Goal: Information Seeking & Learning: Learn about a topic

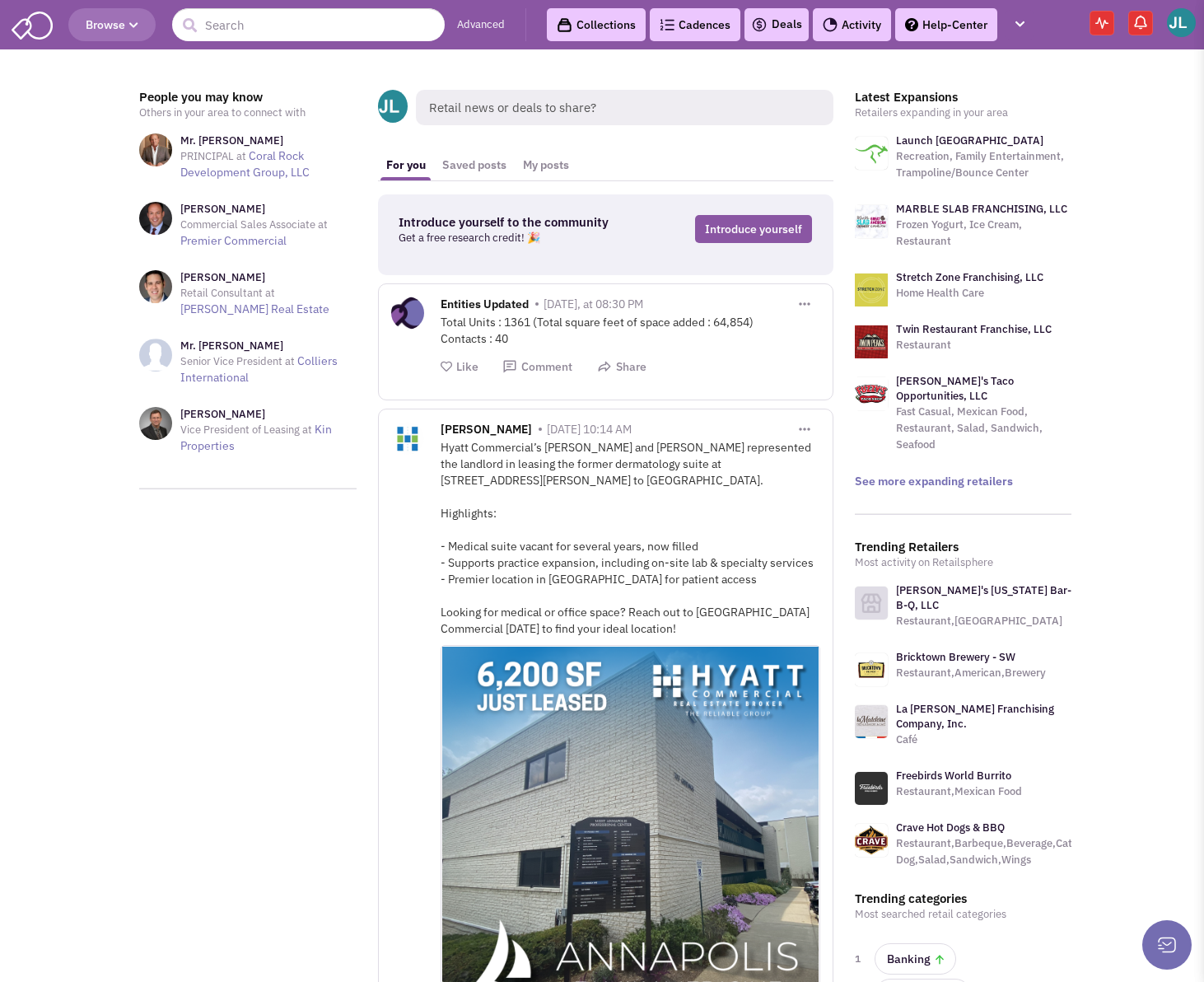
click at [609, 18] on link "Collections" at bounding box center [596, 25] width 99 height 33
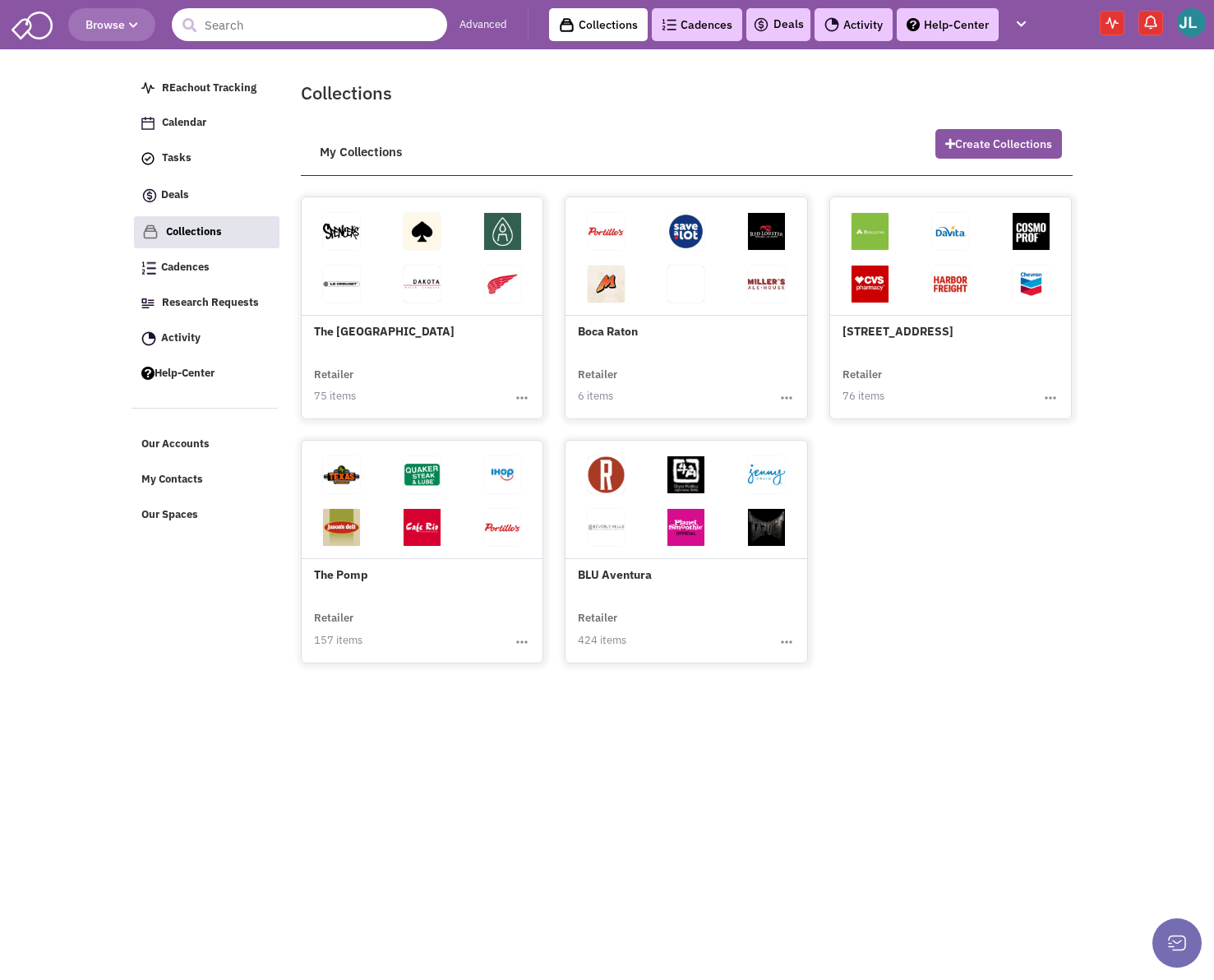
click at [244, 25] on input "text" at bounding box center [310, 25] width 276 height 33
click at [486, 18] on link "Advanced" at bounding box center [484, 25] width 48 height 16
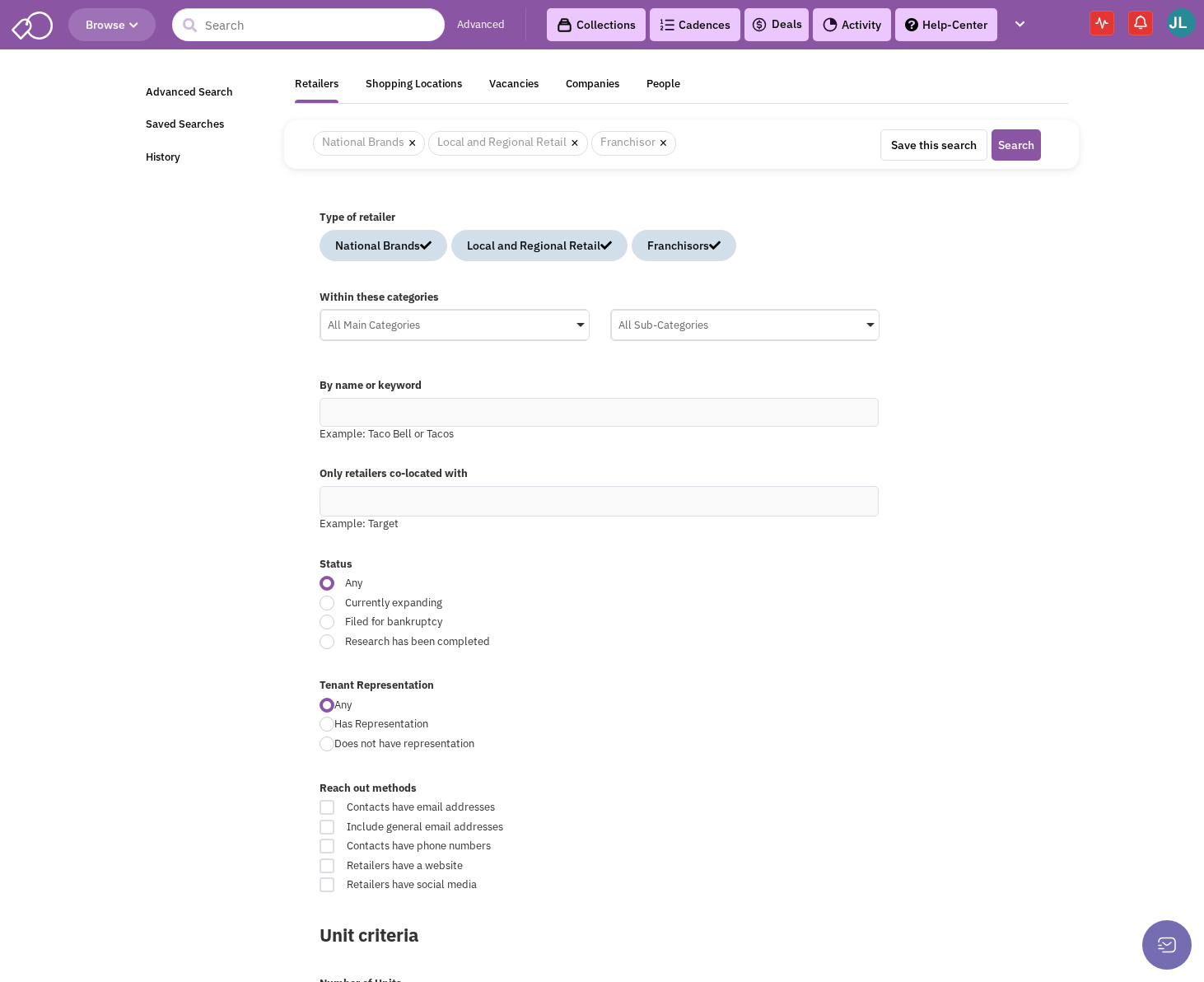
click at [494, 326] on div "All Main Categories" at bounding box center [455, 322] width 268 height 25
click at [0, 0] on input "All Main Categories No results found Main Category Select All Auto Beauty Healt…" at bounding box center [0, 0] width 0 height 0
click at [495, 273] on div "Type of retailer National Brands Local and Regional Retail Franchisors" at bounding box center [681, 242] width 746 height 80
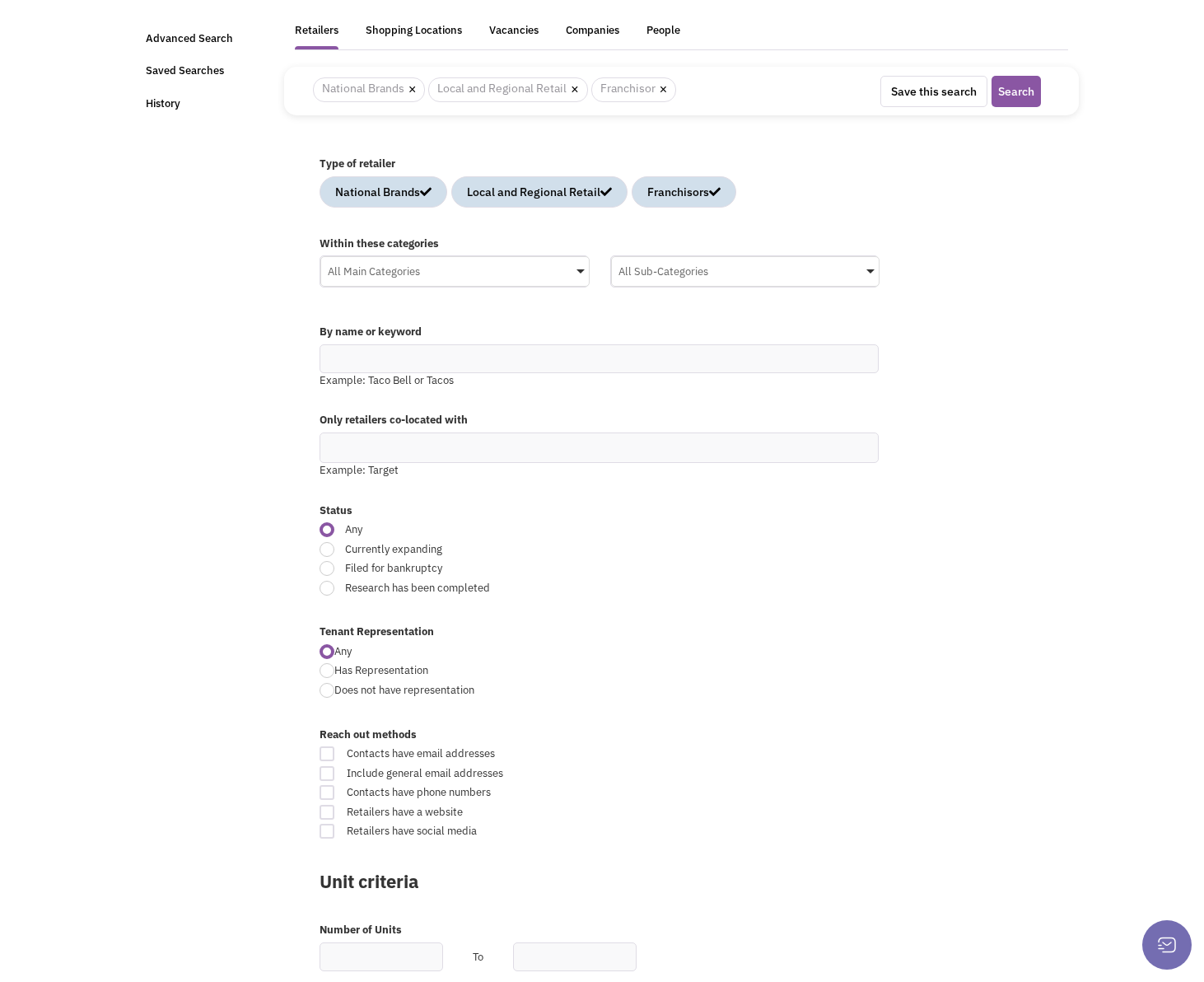
scroll to position [82, 0]
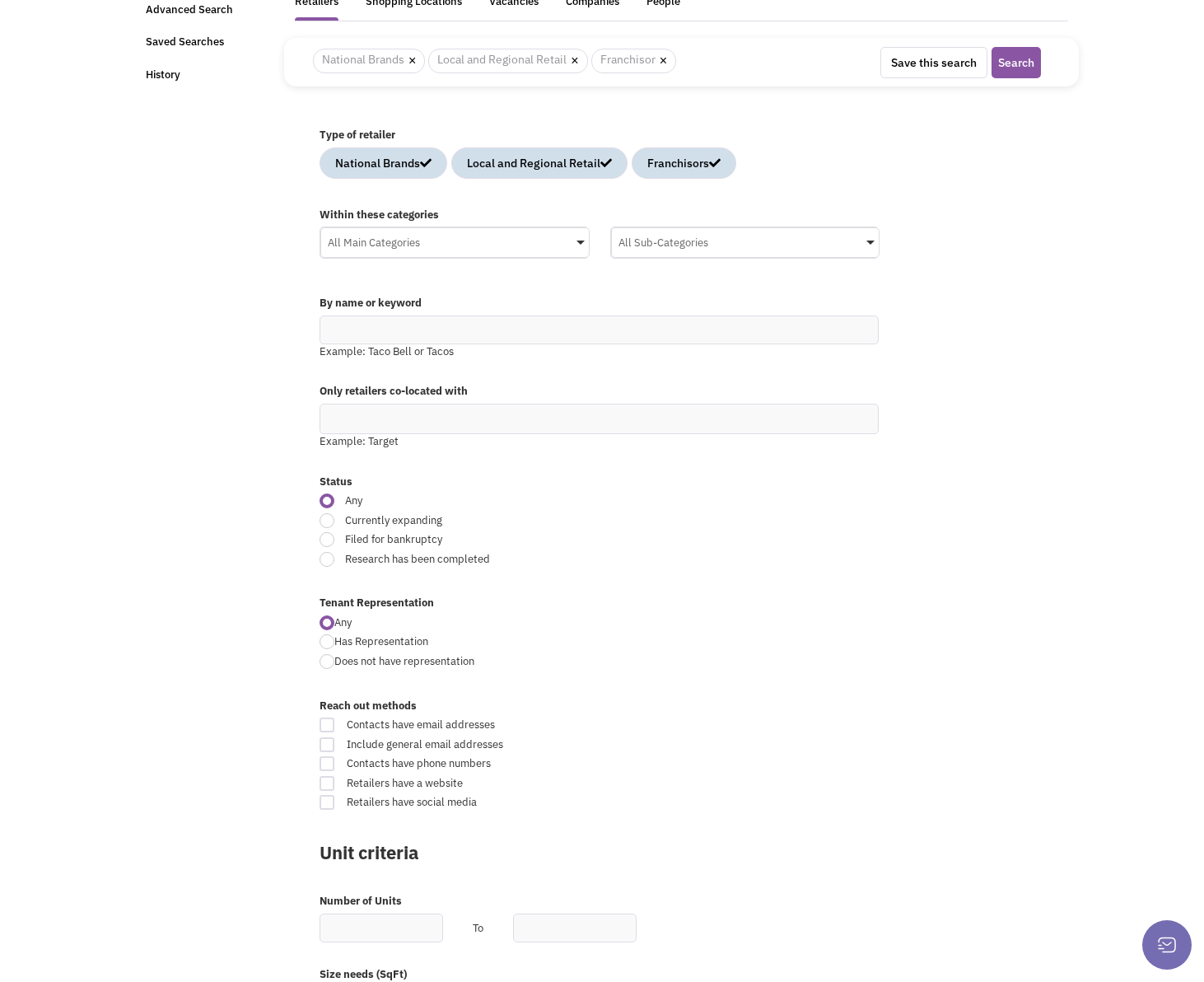
click at [468, 249] on div "All Main Categories" at bounding box center [455, 240] width 268 height 25
click at [0, 0] on input "All Main Categories No results found Main Category Select All Auto Beauty Healt…" at bounding box center [0, 0] width 0 height 0
click at [340, 387] on icon at bounding box center [336, 383] width 13 height 13
click at [340, 286] on input "All Main Categories No results found Main Category Select All Auto Beauty Healt…" at bounding box center [455, 275] width 255 height 24
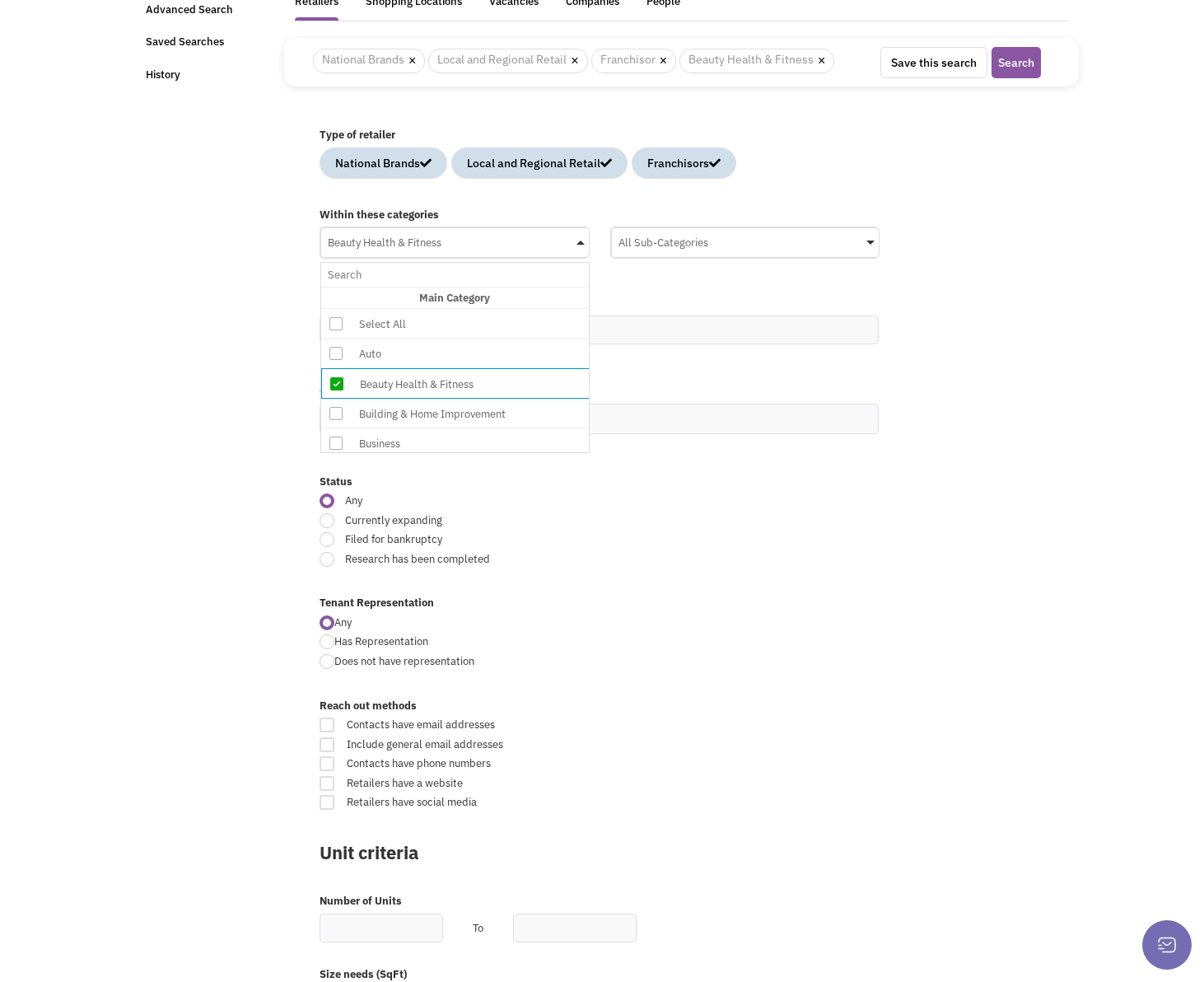
click at [336, 411] on icon at bounding box center [336, 413] width 13 height 13
click at [336, 286] on input "Beauty Health & Fitness No results found Main Category Select All Auto Beauty H…" at bounding box center [455, 275] width 255 height 24
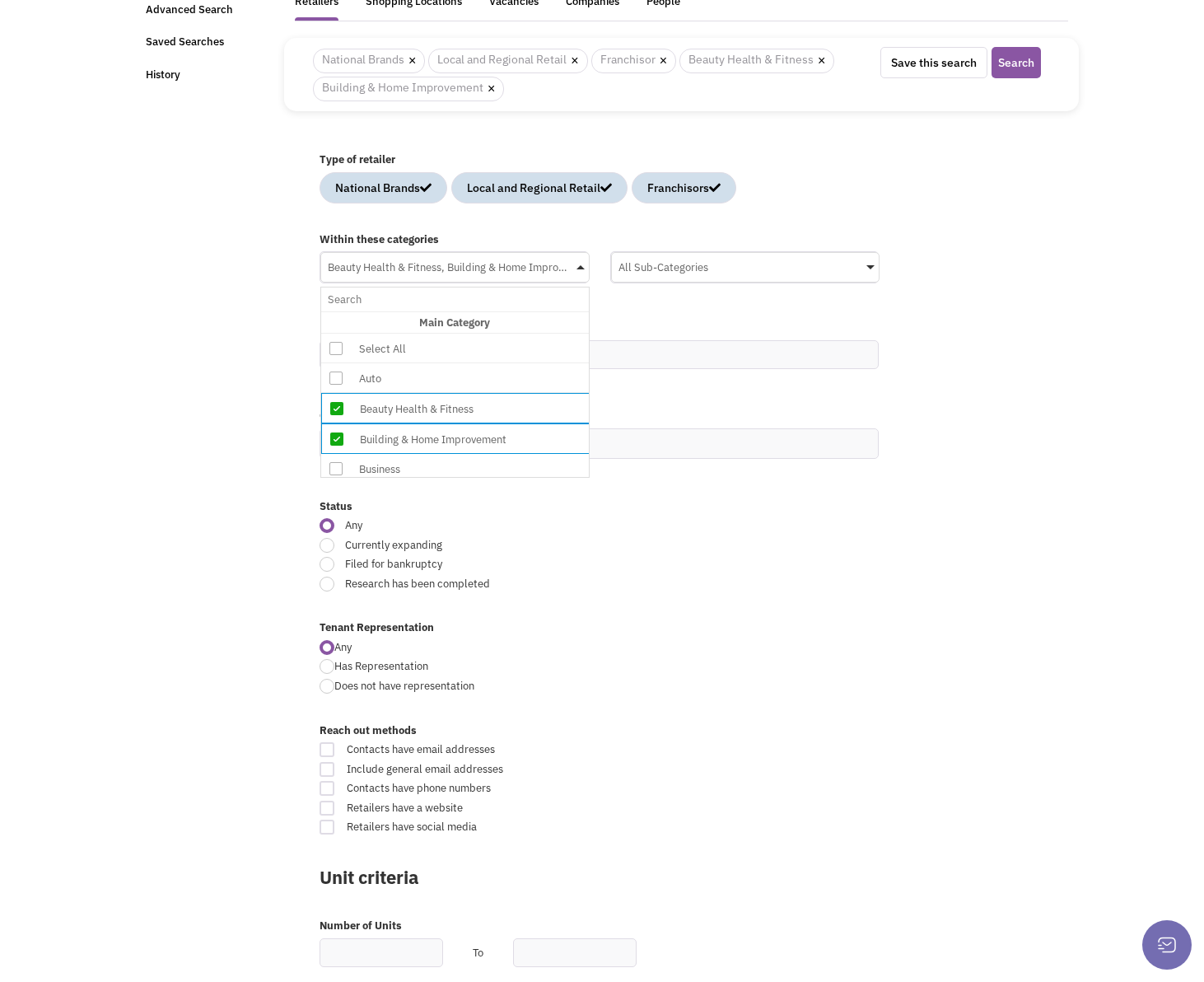
scroll to position [82, 0]
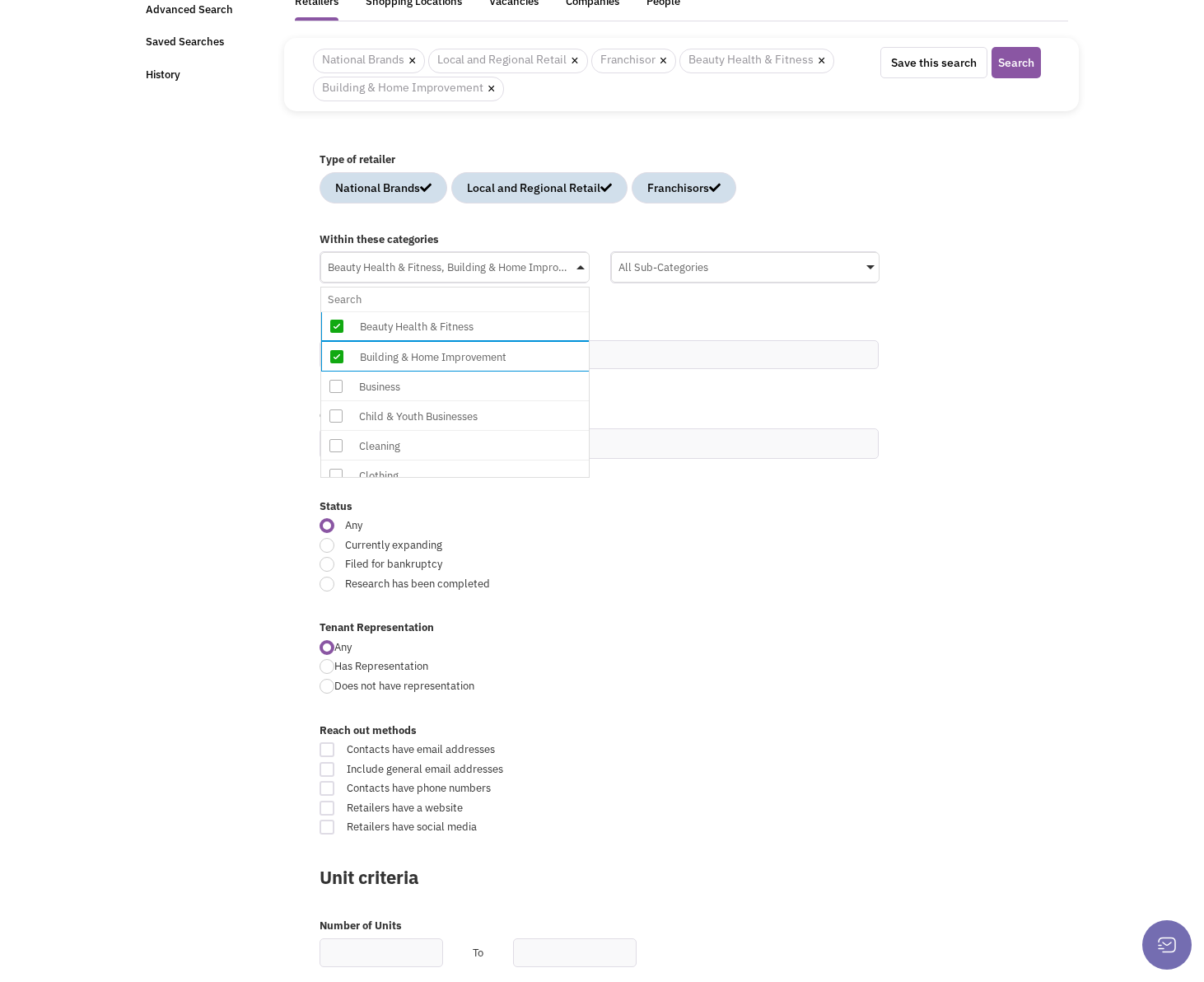
click at [337, 390] on icon at bounding box center [336, 386] width 13 height 13
click at [337, 311] on input "Beauty Health & Fitness, Building & Home Improvement No results found Main Cate…" at bounding box center [455, 299] width 255 height 24
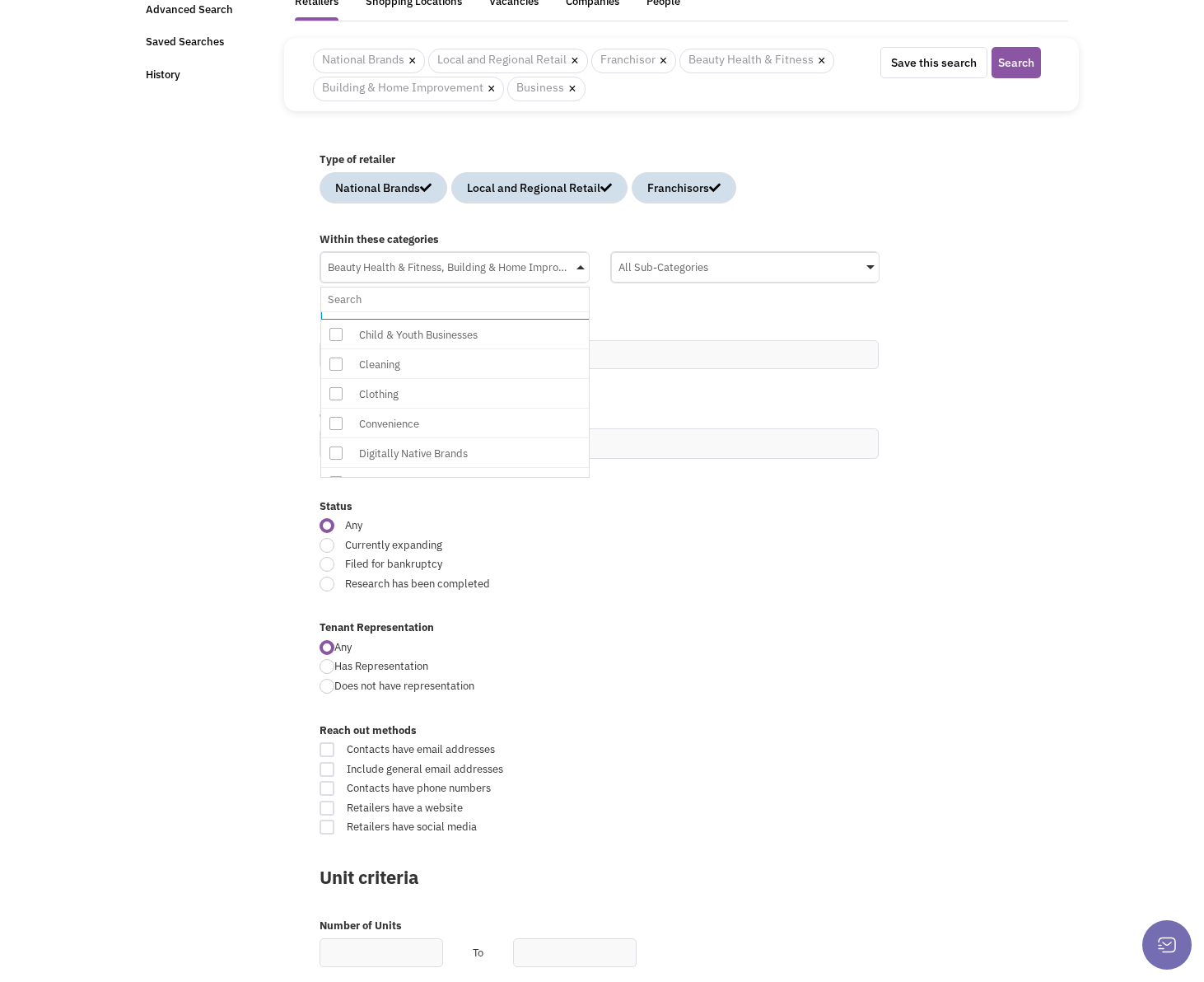
click at [331, 340] on icon at bounding box center [336, 334] width 13 height 13
click at [331, 311] on input "Beauty Health & Fitness, Building & Home Improvement, Business No results found…" at bounding box center [455, 299] width 255 height 24
click at [334, 368] on icon at bounding box center [336, 365] width 13 height 13
click at [334, 311] on input "4 selected No results found Main Category Select All Auto Beauty Health & Fitne…" at bounding box center [455, 299] width 255 height 24
click at [338, 391] on icon at bounding box center [336, 396] width 13 height 13
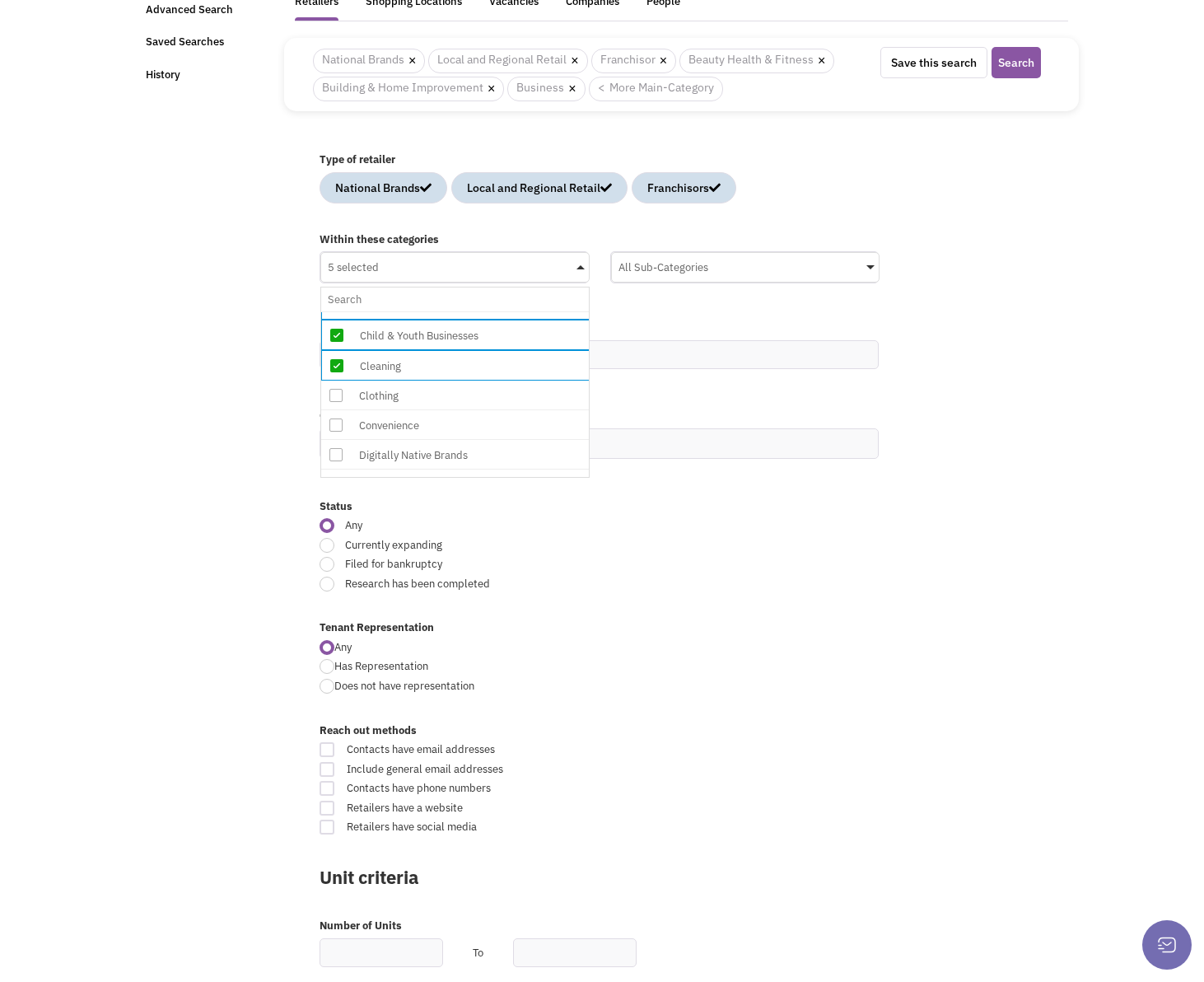
click at [338, 311] on input "5 selected No results found Main Category Select All Auto Beauty Health & Fitne…" at bounding box center [455, 299] width 255 height 24
click at [345, 425] on span at bounding box center [335, 426] width 29 height 30
click at [345, 311] on input "6 selected No results found Main Category Select All Auto Beauty Health & Fitne…" at bounding box center [455, 299] width 255 height 24
click at [331, 372] on icon at bounding box center [336, 374] width 13 height 13
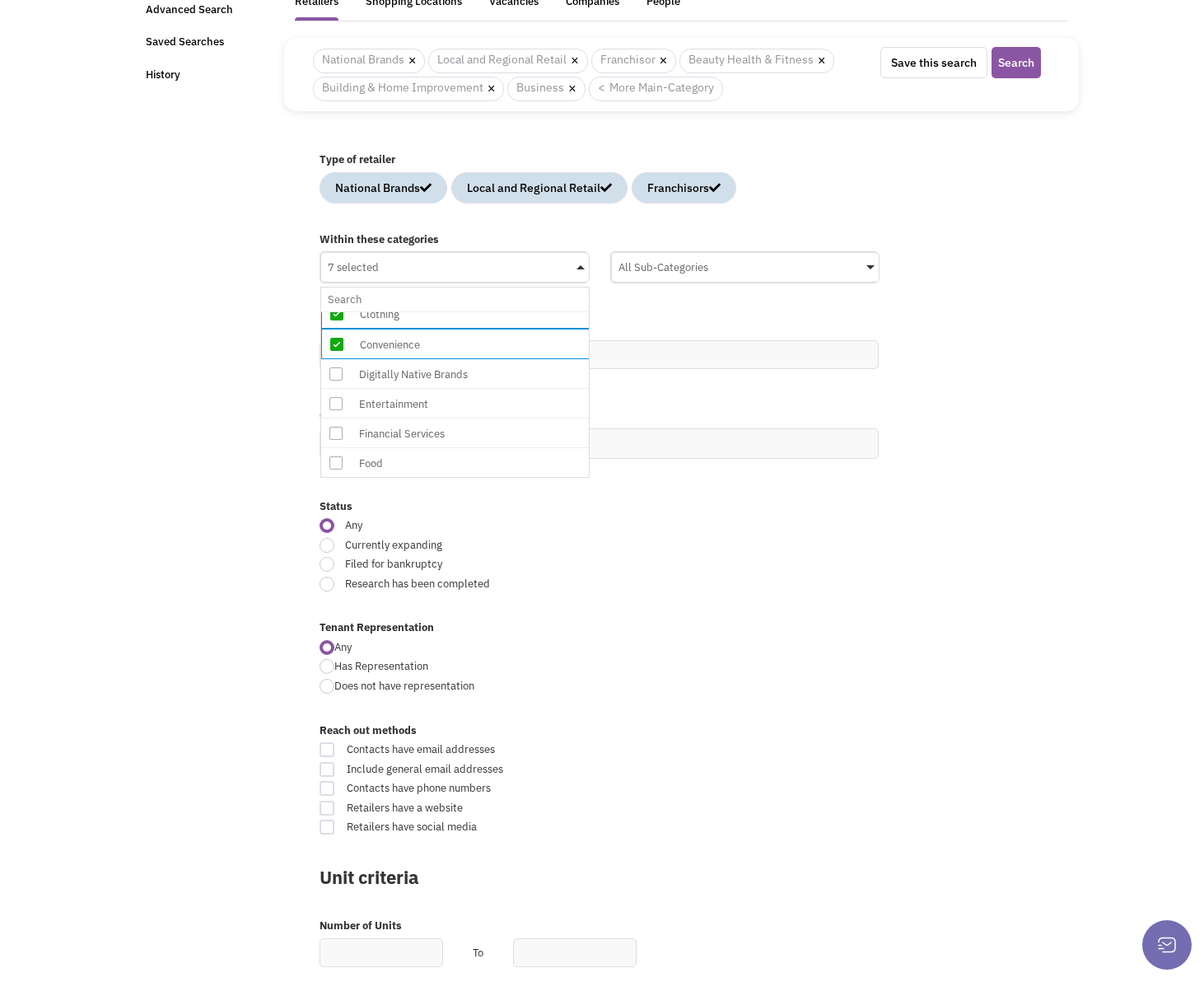
click at [331, 311] on input "7 selected No results found Main Category Select All Auto Beauty Health & Fitne…" at bounding box center [455, 299] width 255 height 24
click at [332, 397] on icon at bounding box center [336, 404] width 13 height 13
click at [332, 311] on input "8 selected No results found Main Category Select All Auto Beauty Health & Fitne…" at bounding box center [455, 299] width 255 height 24
click at [337, 355] on icon at bounding box center [336, 352] width 13 height 13
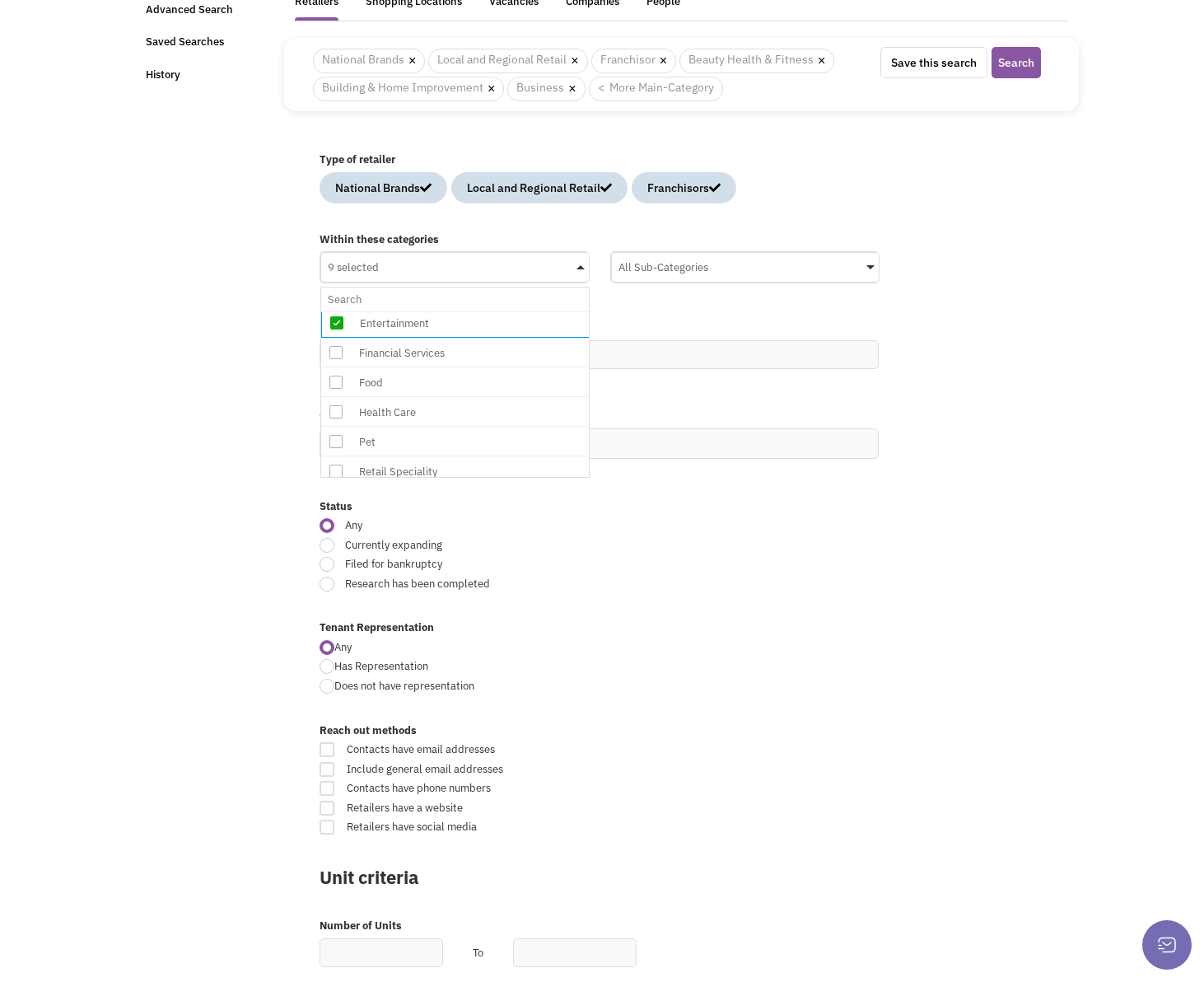
click at [337, 311] on input "9 selected No results found Main Category Select All Auto Beauty Health & Fitne…" at bounding box center [455, 299] width 255 height 24
click at [340, 377] on icon at bounding box center [336, 383] width 13 height 13
click at [340, 311] on input "10 selected No results found Main Category Select All Auto Beauty Health & Fitn…" at bounding box center [455, 299] width 255 height 24
click at [338, 367] on icon at bounding box center [336, 373] width 13 height 13
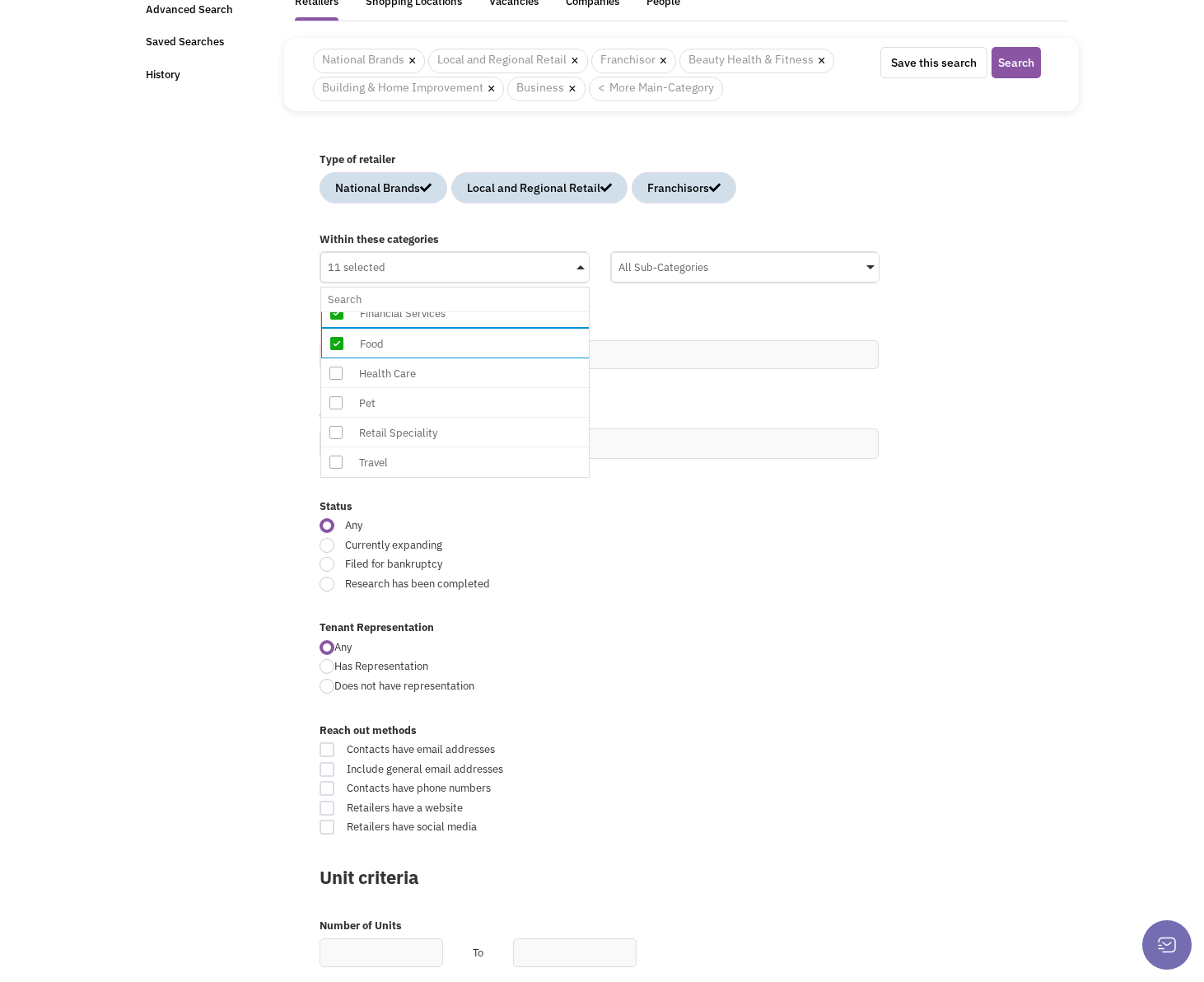
click at [338, 311] on input "11 selected No results found Main Category Select All Auto Beauty Health & Fitn…" at bounding box center [455, 299] width 255 height 24
click at [334, 397] on icon at bounding box center [336, 403] width 13 height 13
click at [334, 311] on input "12 selected No results found Main Category Select All Auto Beauty Health & Fitn…" at bounding box center [455, 299] width 255 height 24
click at [336, 426] on icon at bounding box center [336, 433] width 13 height 13
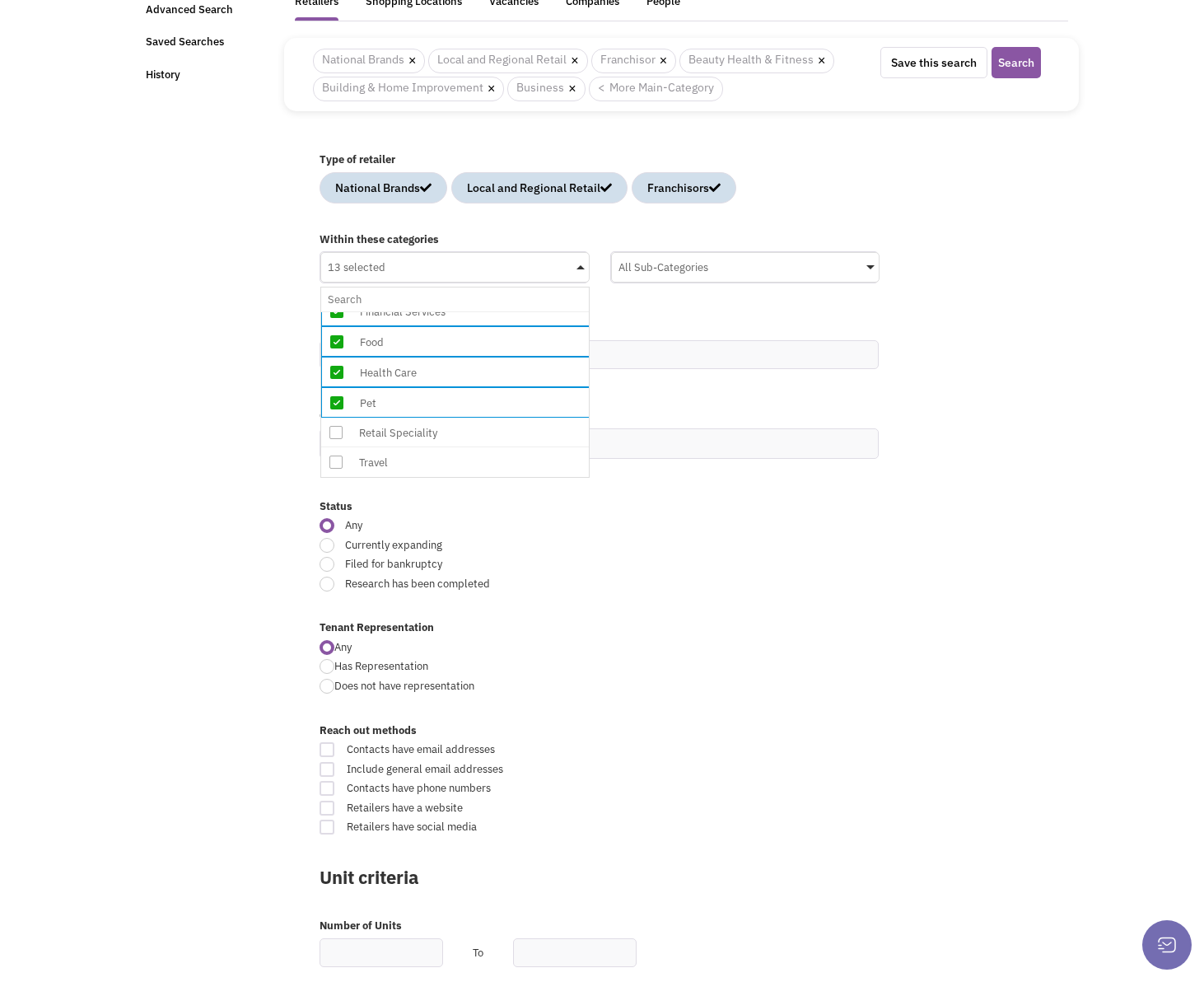
click at [336, 311] on input "13 selected No results found Main Category Select All Auto Beauty Health & Fitn…" at bounding box center [455, 299] width 255 height 24
click at [337, 456] on icon at bounding box center [336, 462] width 13 height 13
click at [337, 311] on input "14 selected No results found Main Category Select All Auto Beauty Health & Fitn…" at bounding box center [455, 299] width 255 height 24
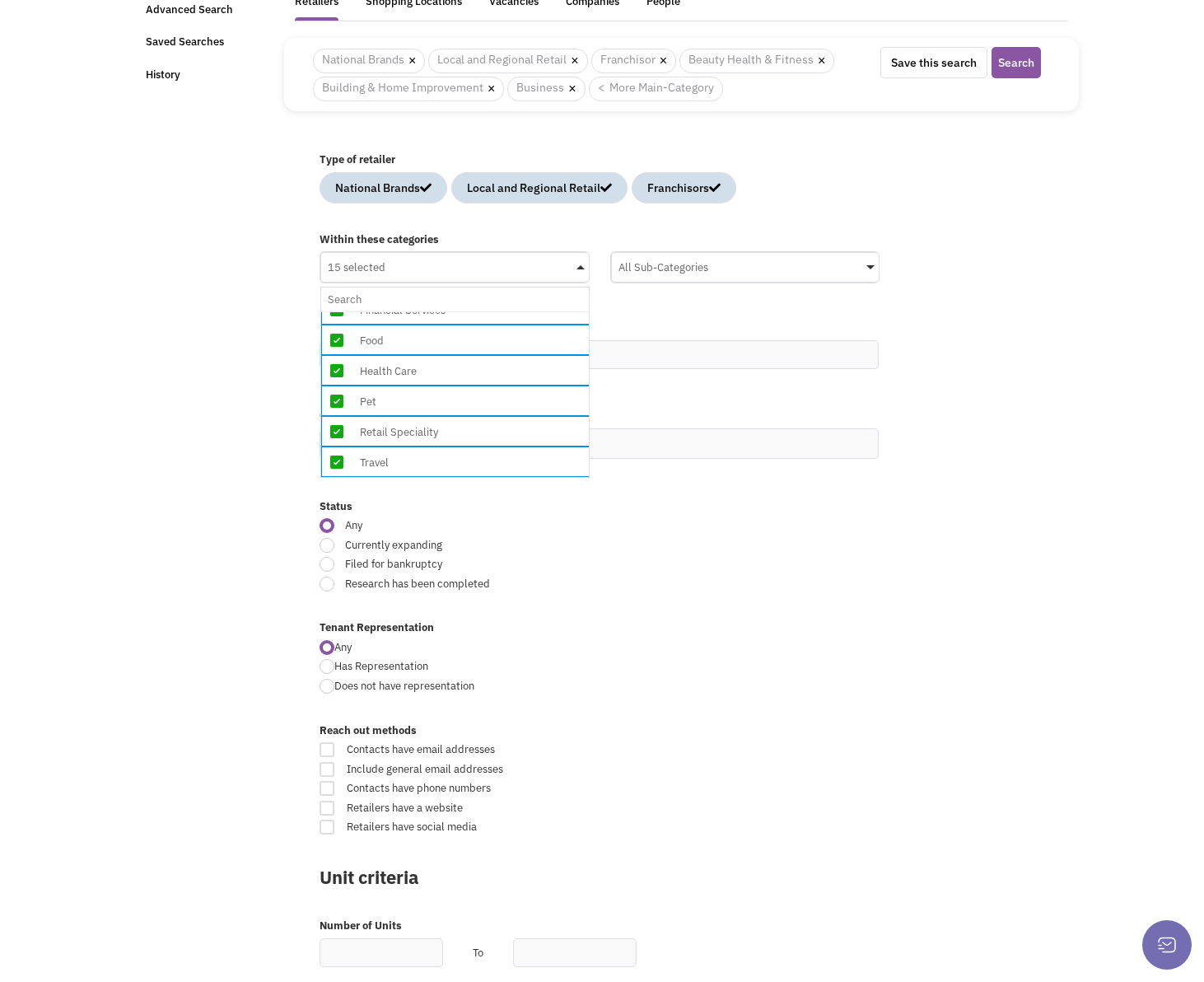
click at [742, 278] on div "All Sub-Categories" at bounding box center [746, 265] width 268 height 25
click at [0, 0] on input "All Sub-Categories No results found Sub Category Select All Beauty Supplies Cos…" at bounding box center [0, 0] width 0 height 0
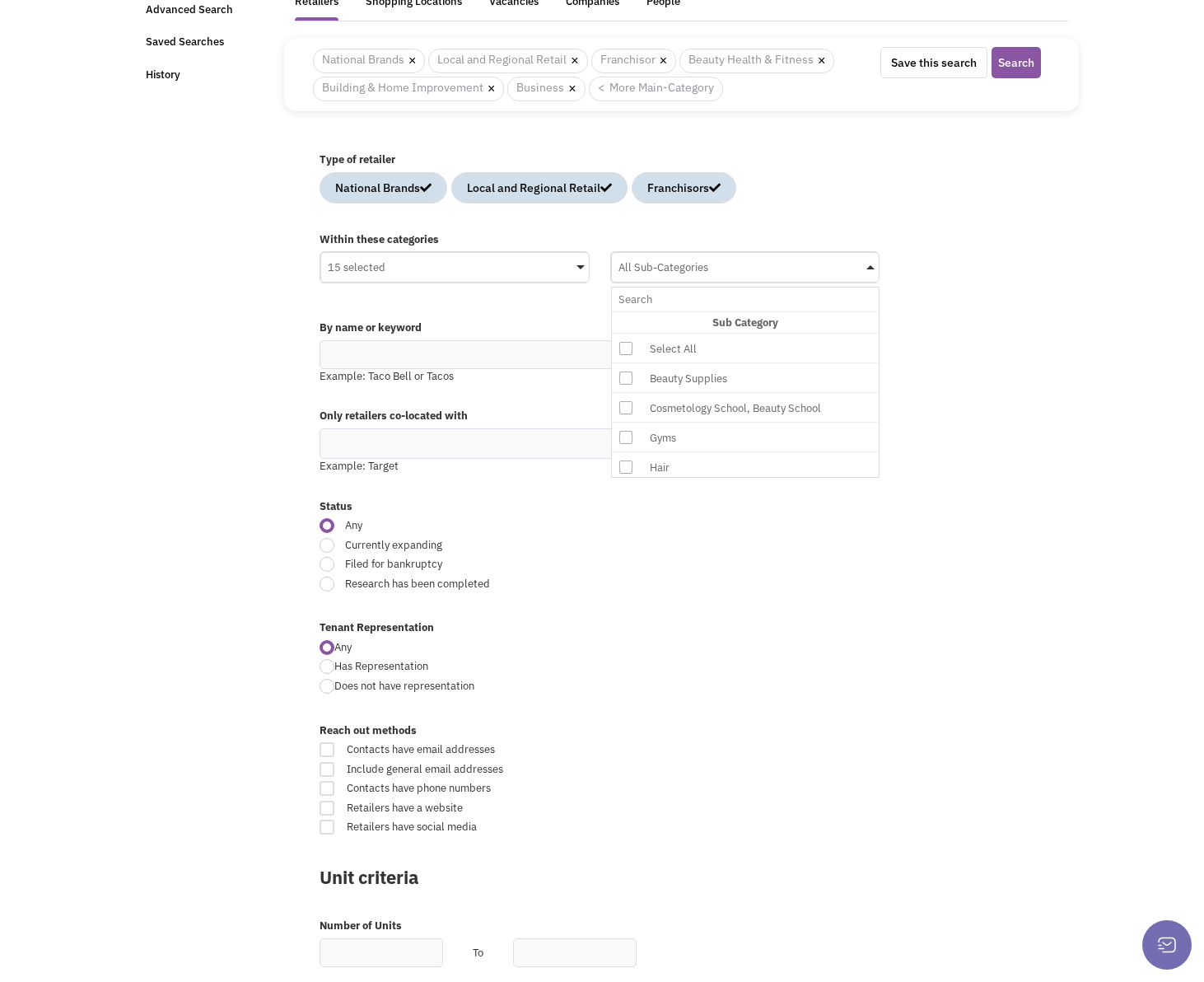
click at [1010, 368] on div "By name or keyword Example: Taco Bell or Tacos" at bounding box center [681, 356] width 746 height 88
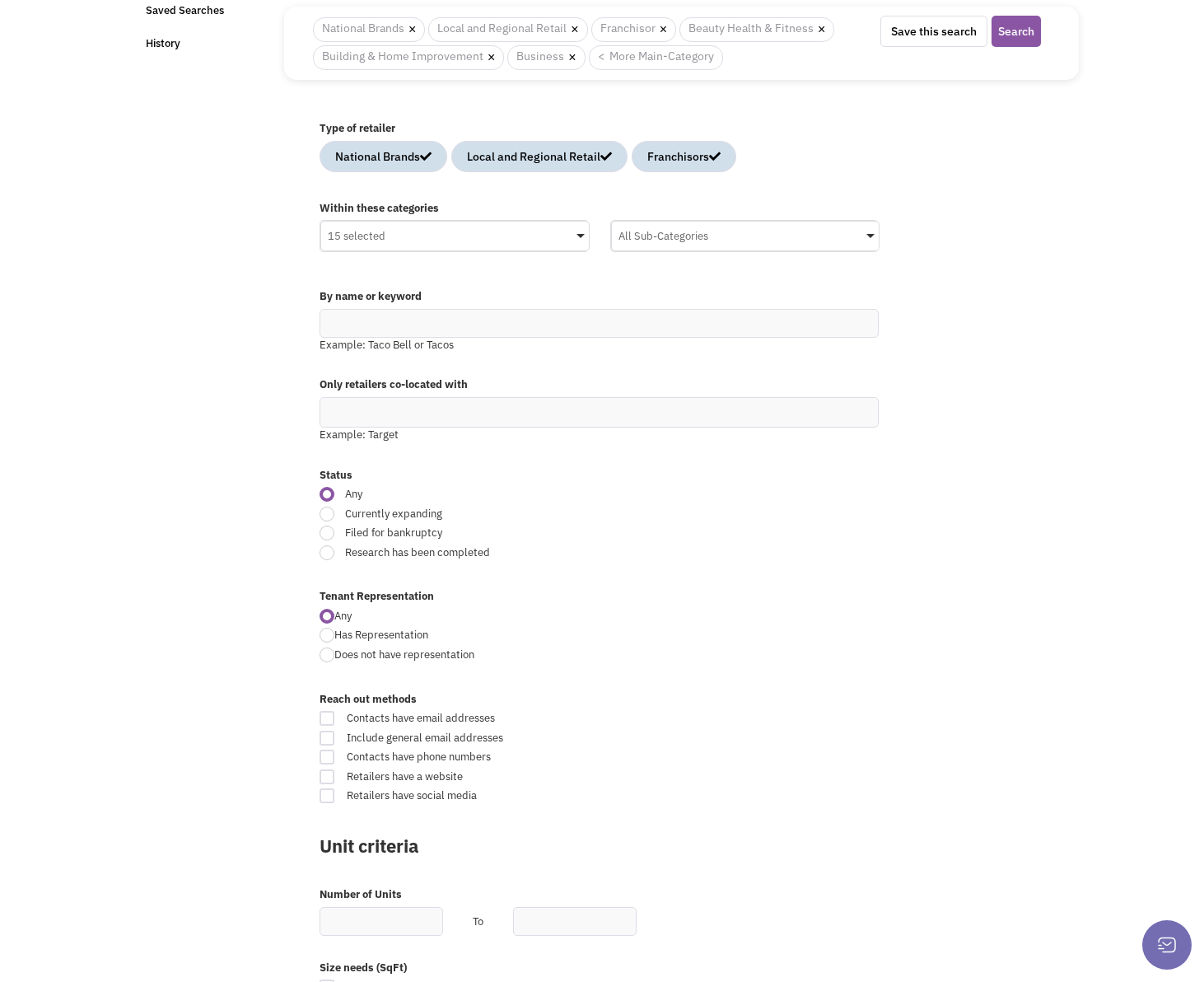
scroll to position [165, 0]
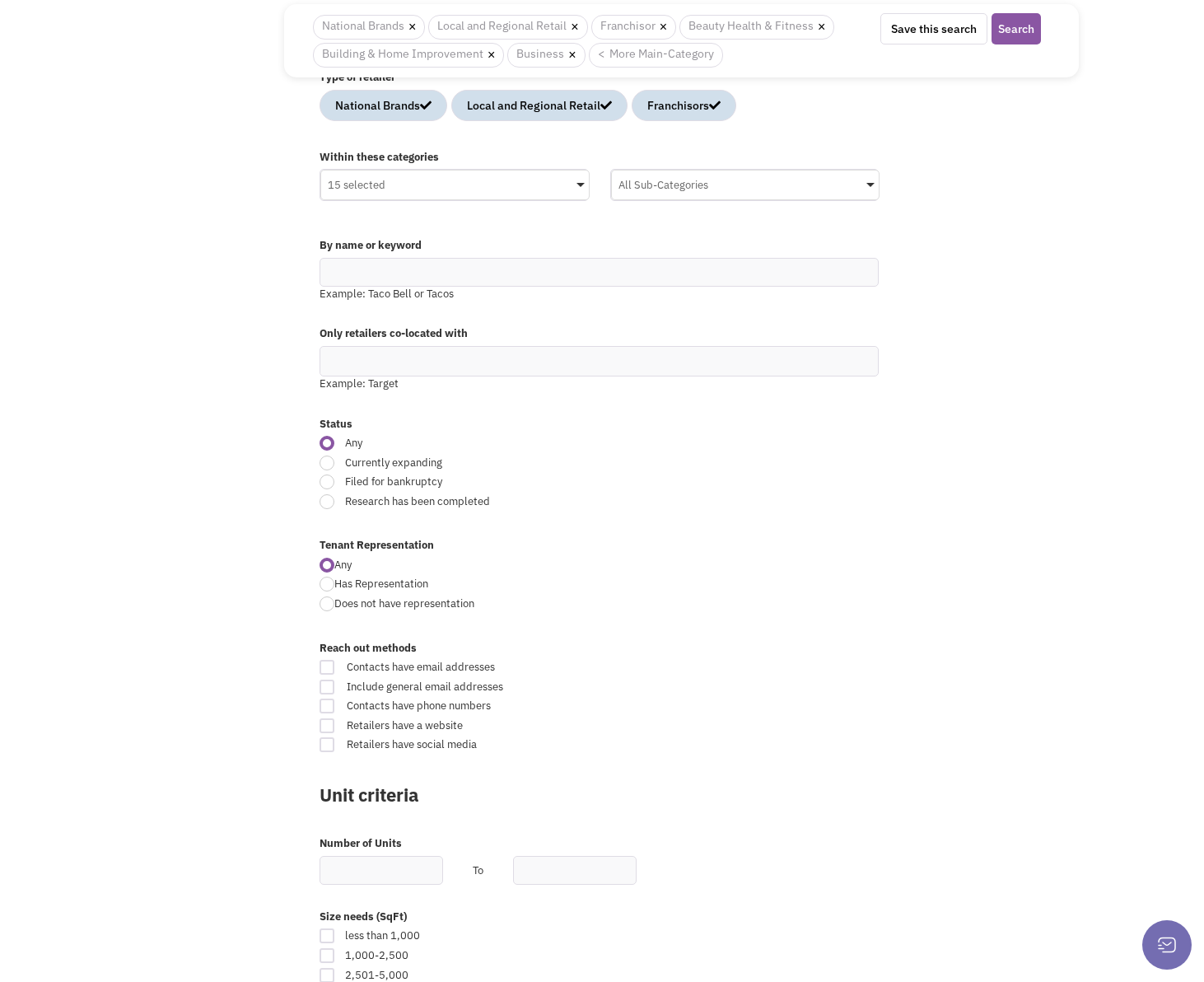
click at [320, 461] on div at bounding box center [327, 463] width 15 height 15
click at [693, 461] on input "Currently expanding" at bounding box center [698, 464] width 11 height 11
radio input "true"
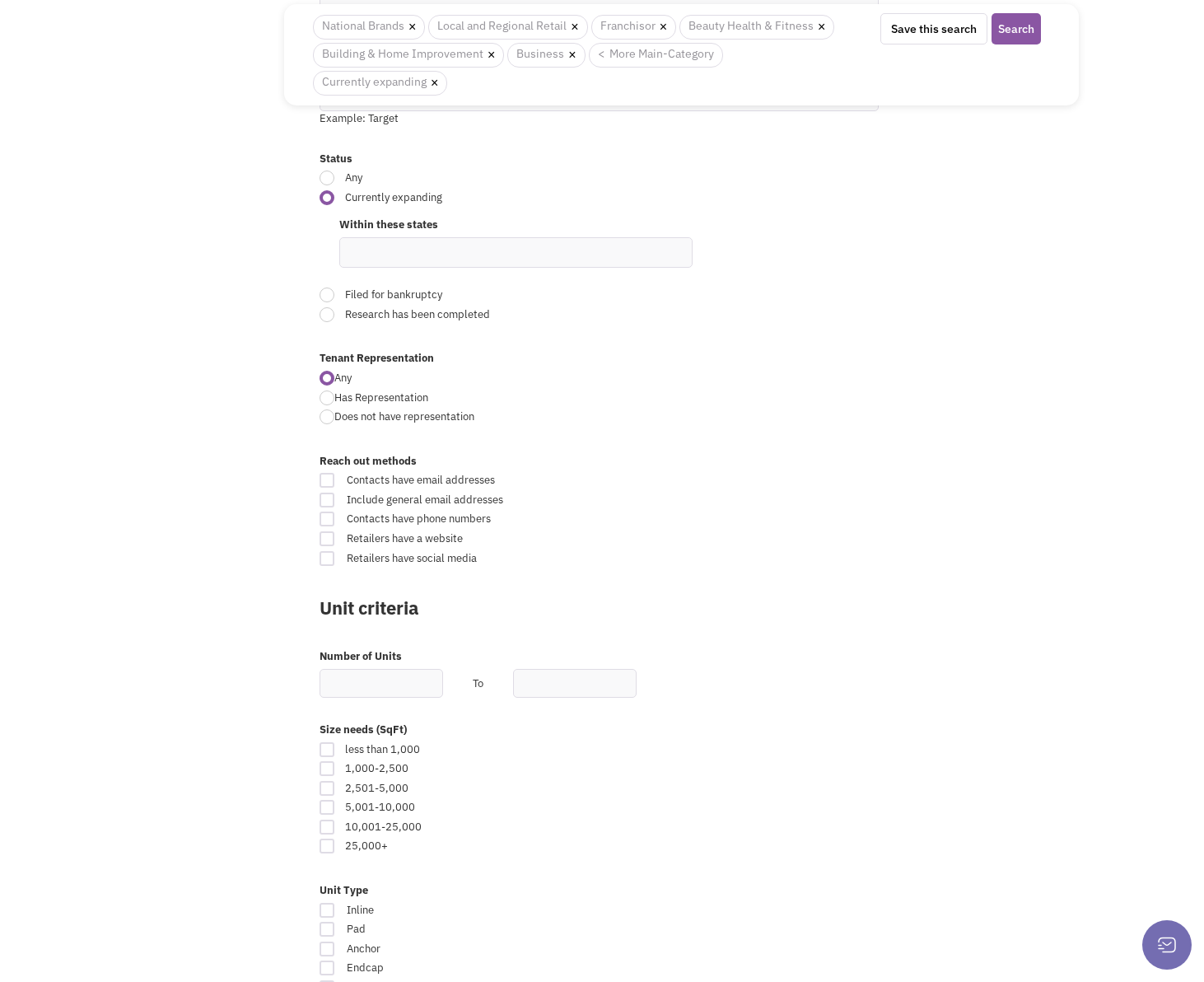
scroll to position [576, 0]
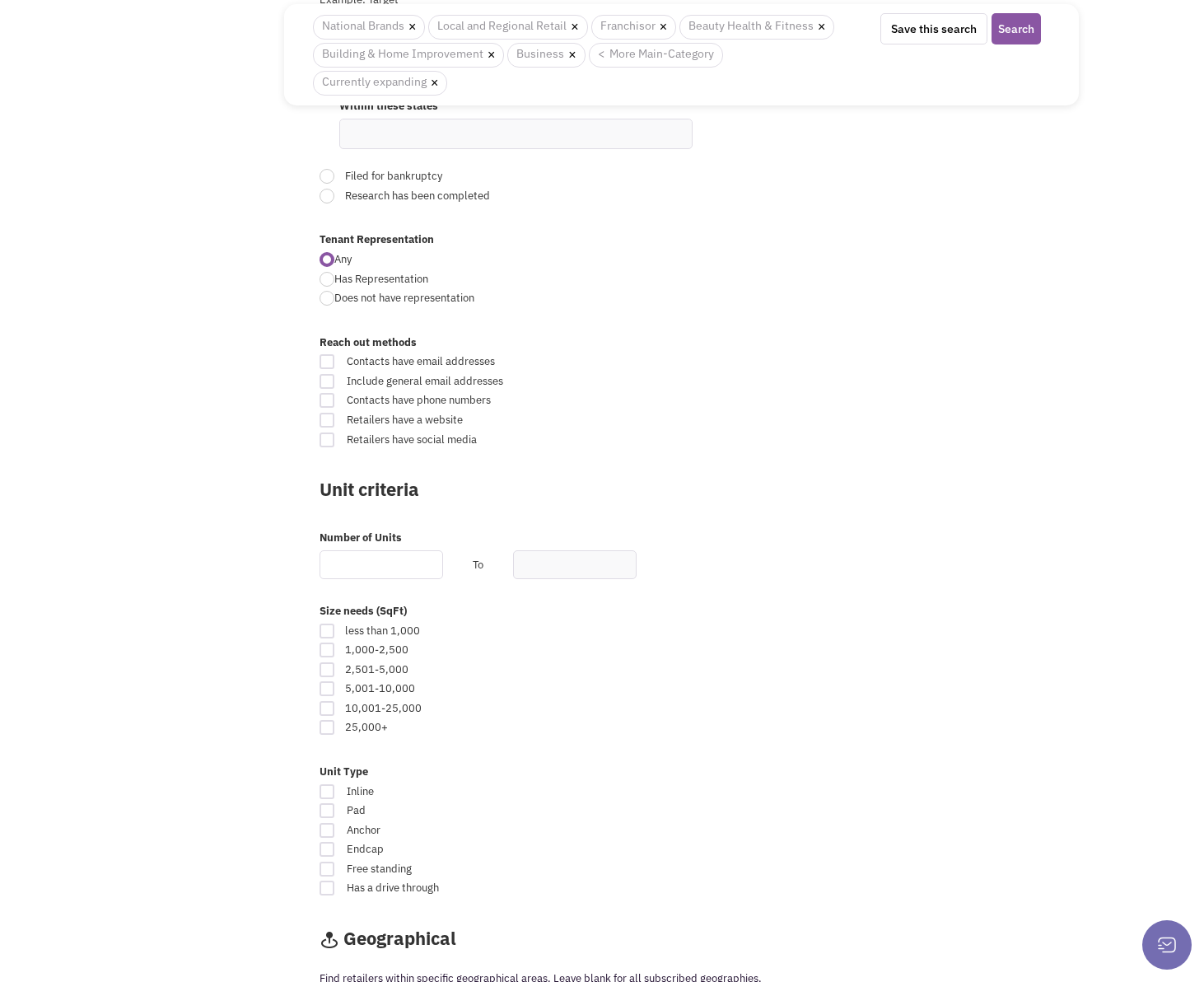
click at [382, 562] on input "text" at bounding box center [381, 564] width 123 height 29
type input "3"
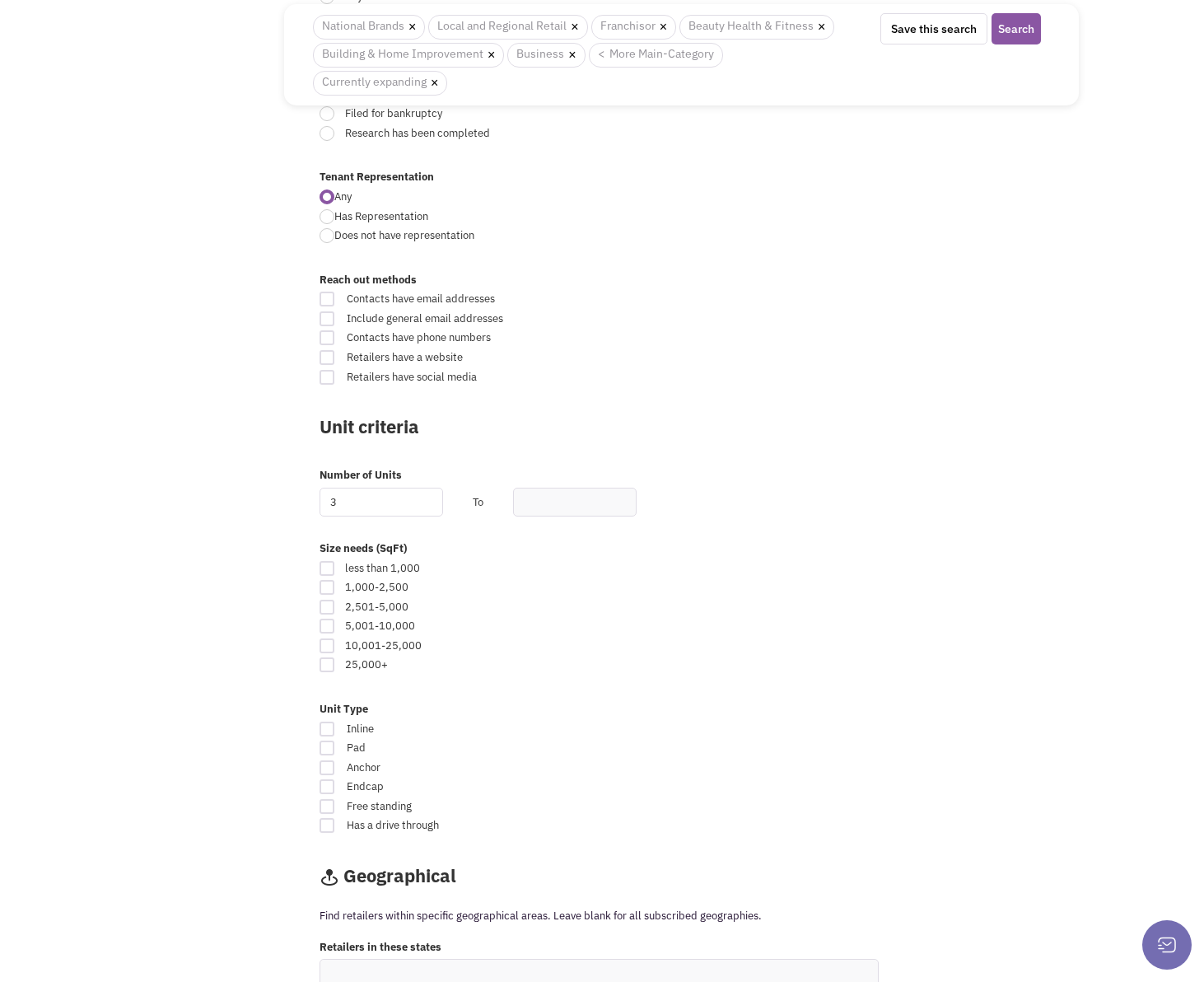
scroll to position [741, 0]
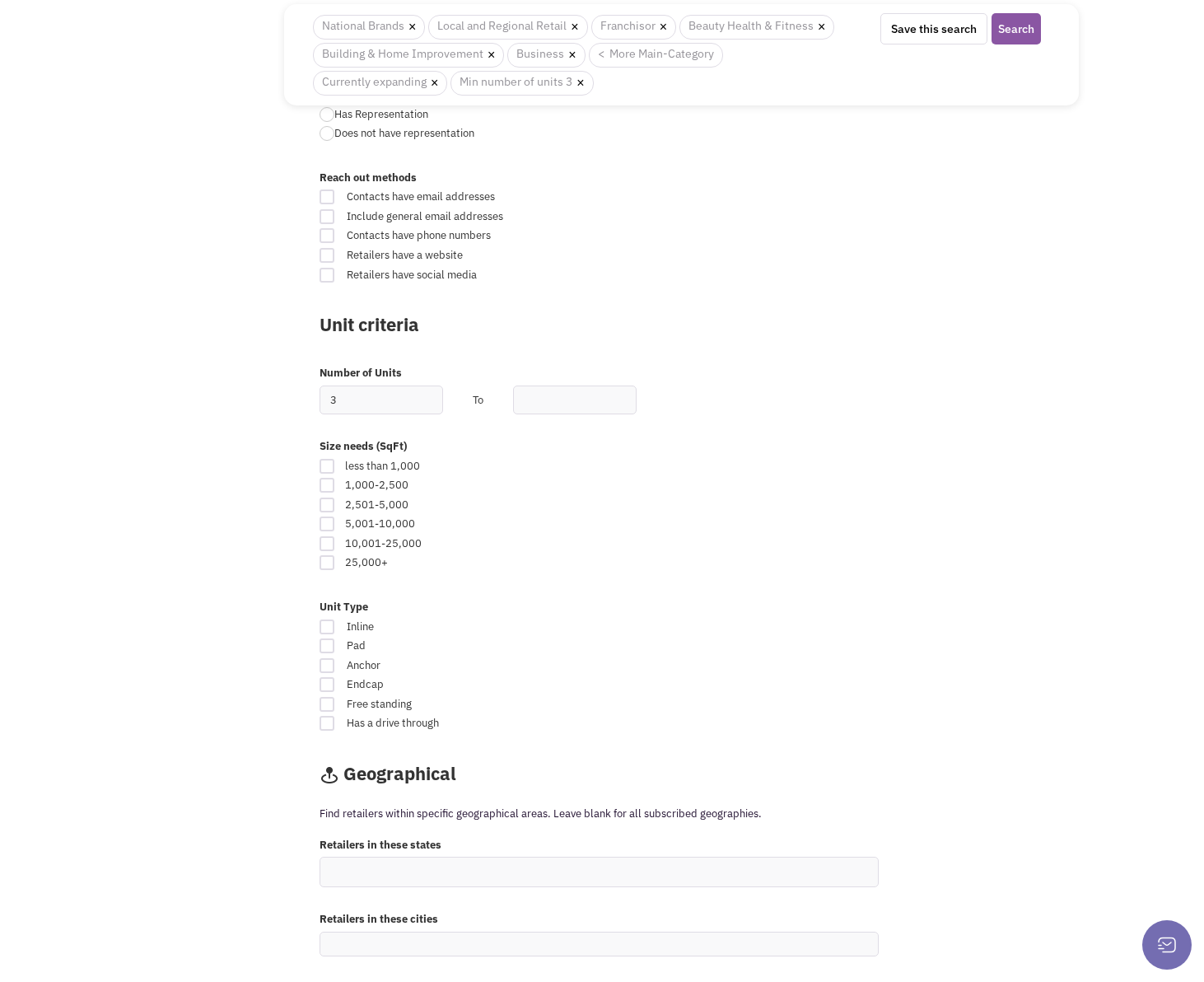
click at [330, 500] on div at bounding box center [327, 505] width 15 height 15
click at [336, 501] on input "checkbox" at bounding box center [342, 507] width 11 height 11
checkbox input "true"
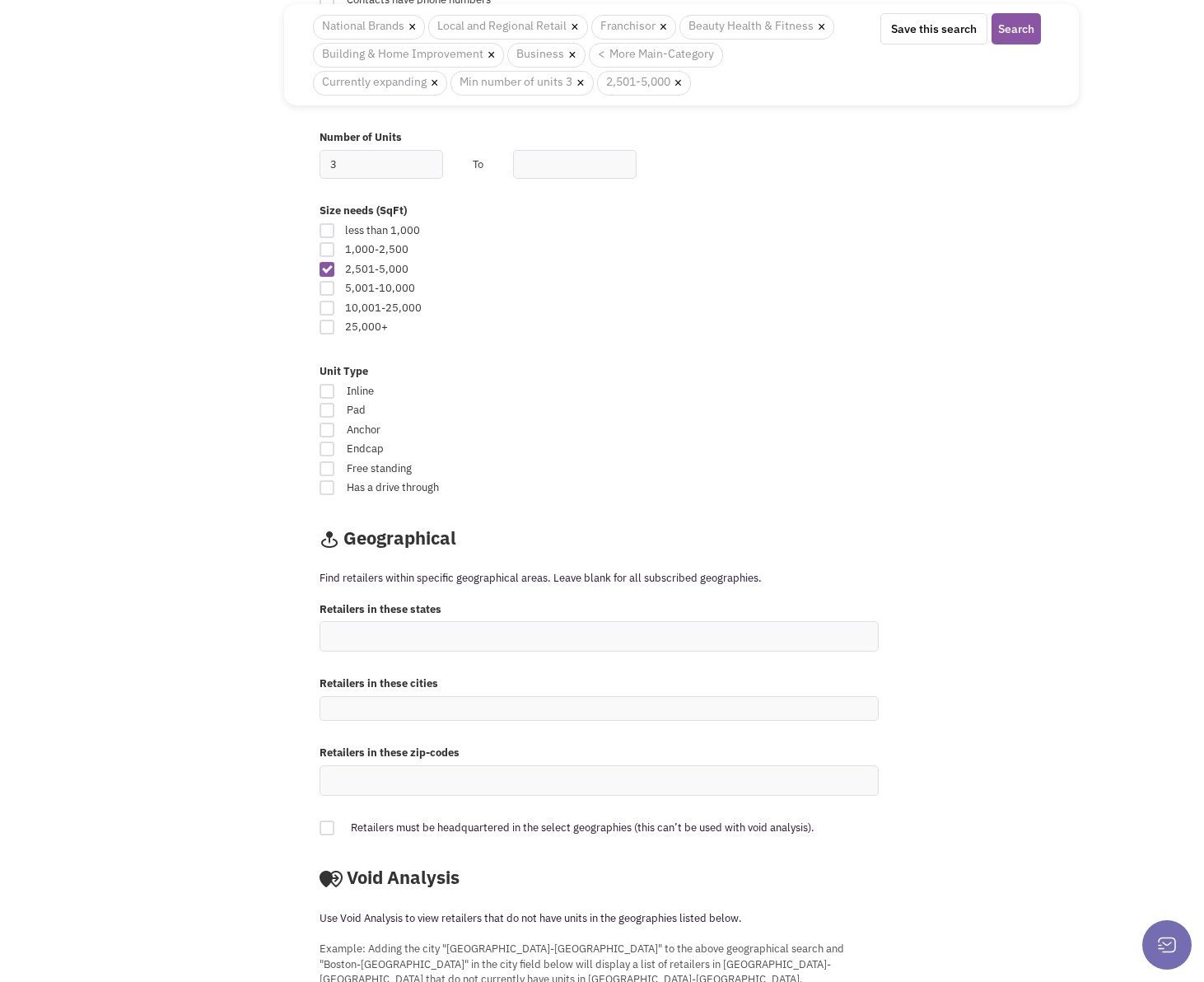
scroll to position [988, 0]
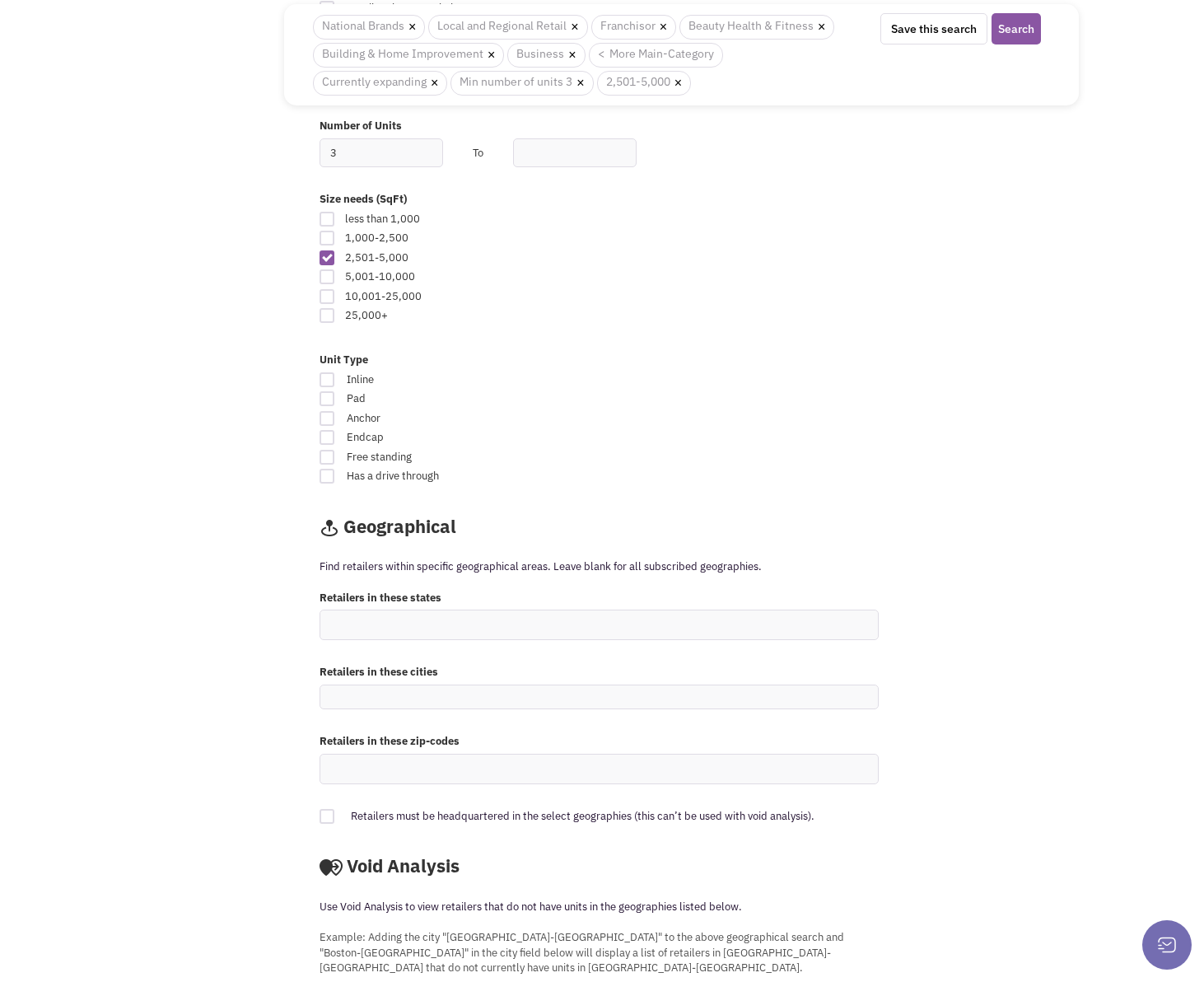
click at [328, 373] on div at bounding box center [327, 380] width 15 height 15
click at [697, 375] on input "Inline" at bounding box center [703, 381] width 11 height 11
checkbox input "true"
click at [325, 418] on div at bounding box center [327, 419] width 15 height 15
click at [697, 418] on input "Anchor" at bounding box center [703, 420] width 11 height 11
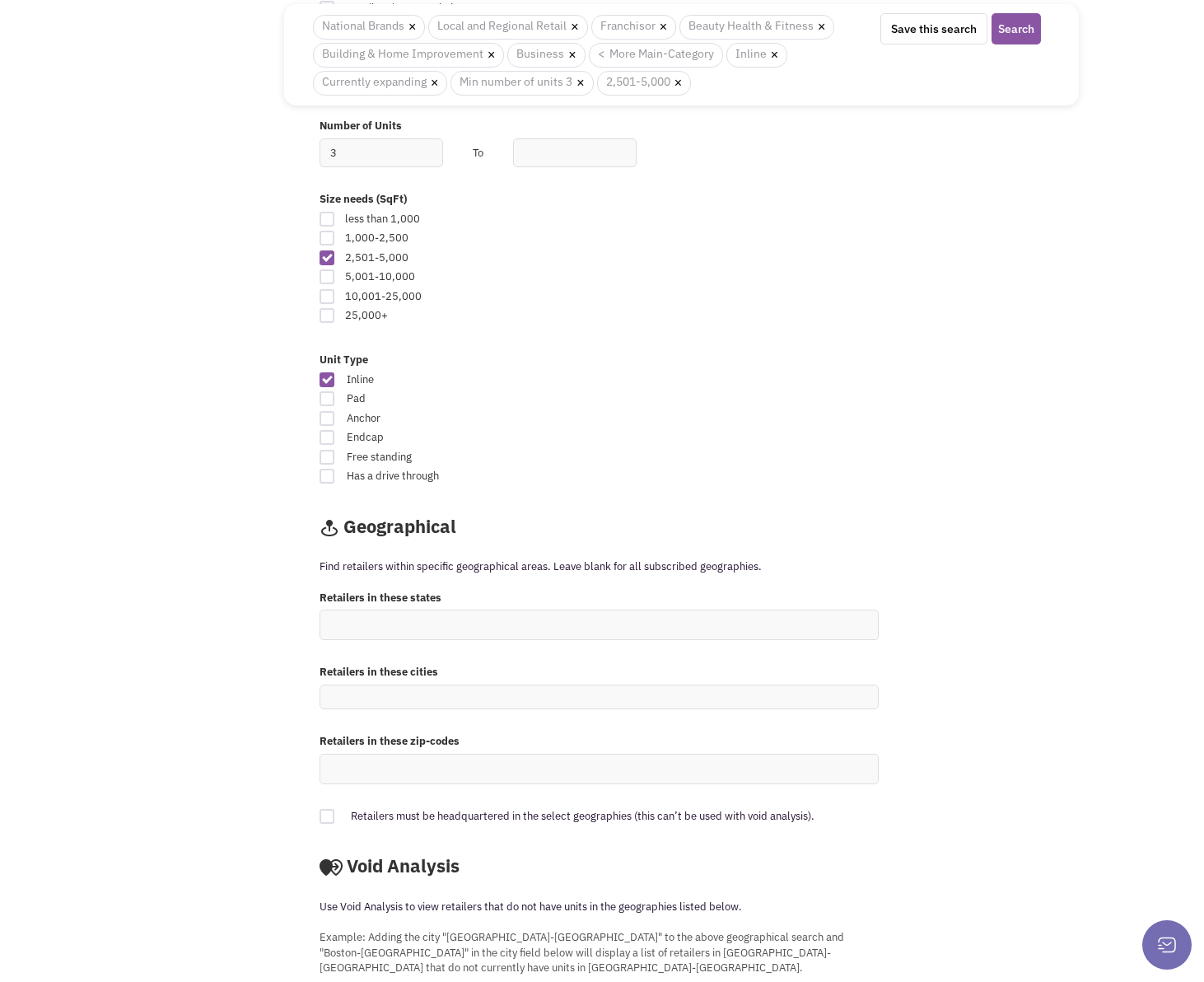
checkbox input "true"
click at [330, 441] on div at bounding box center [327, 437] width 15 height 15
click at [697, 441] on input "Endcap" at bounding box center [703, 439] width 11 height 11
checkbox input "true"
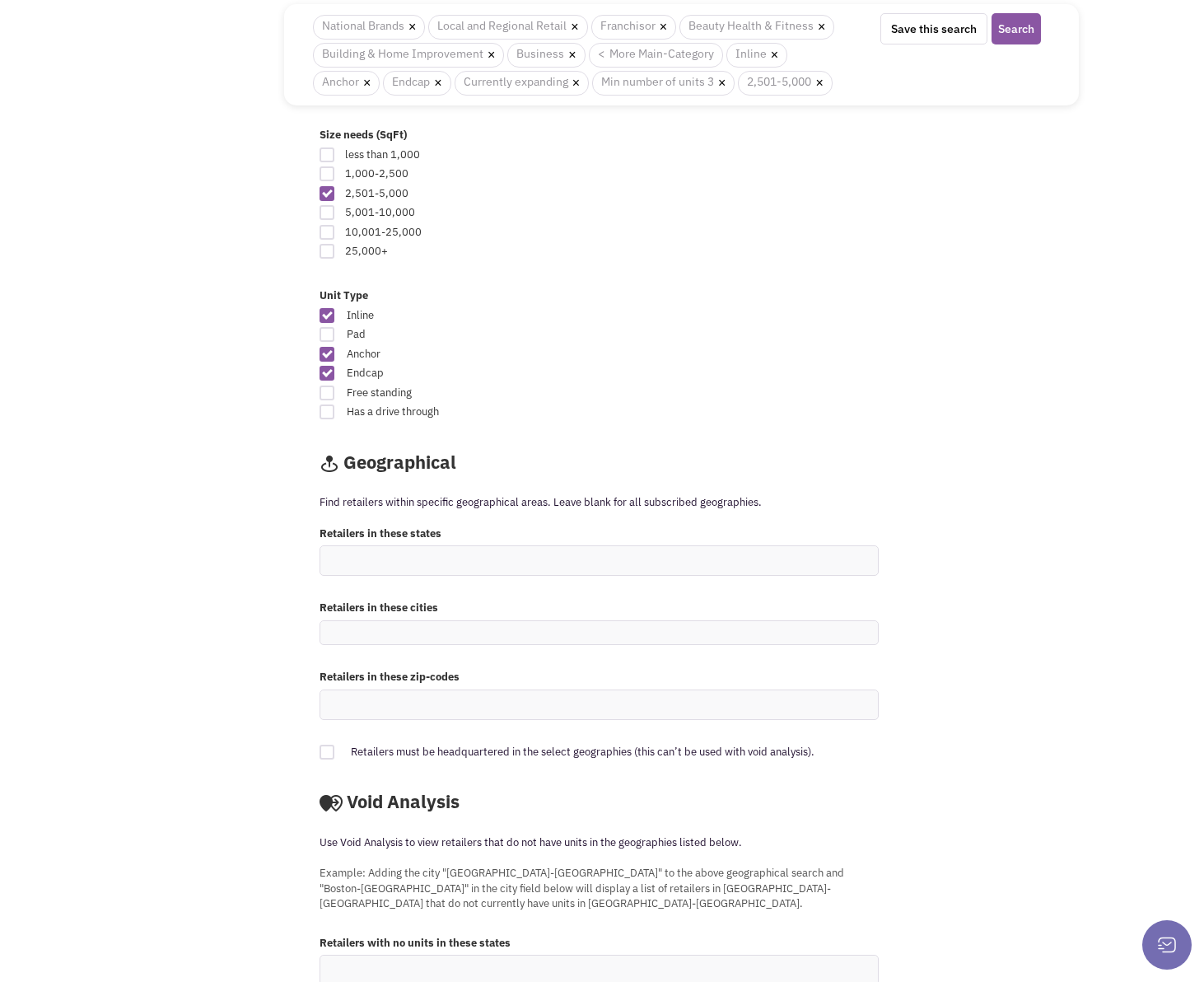
scroll to position [1223, 0]
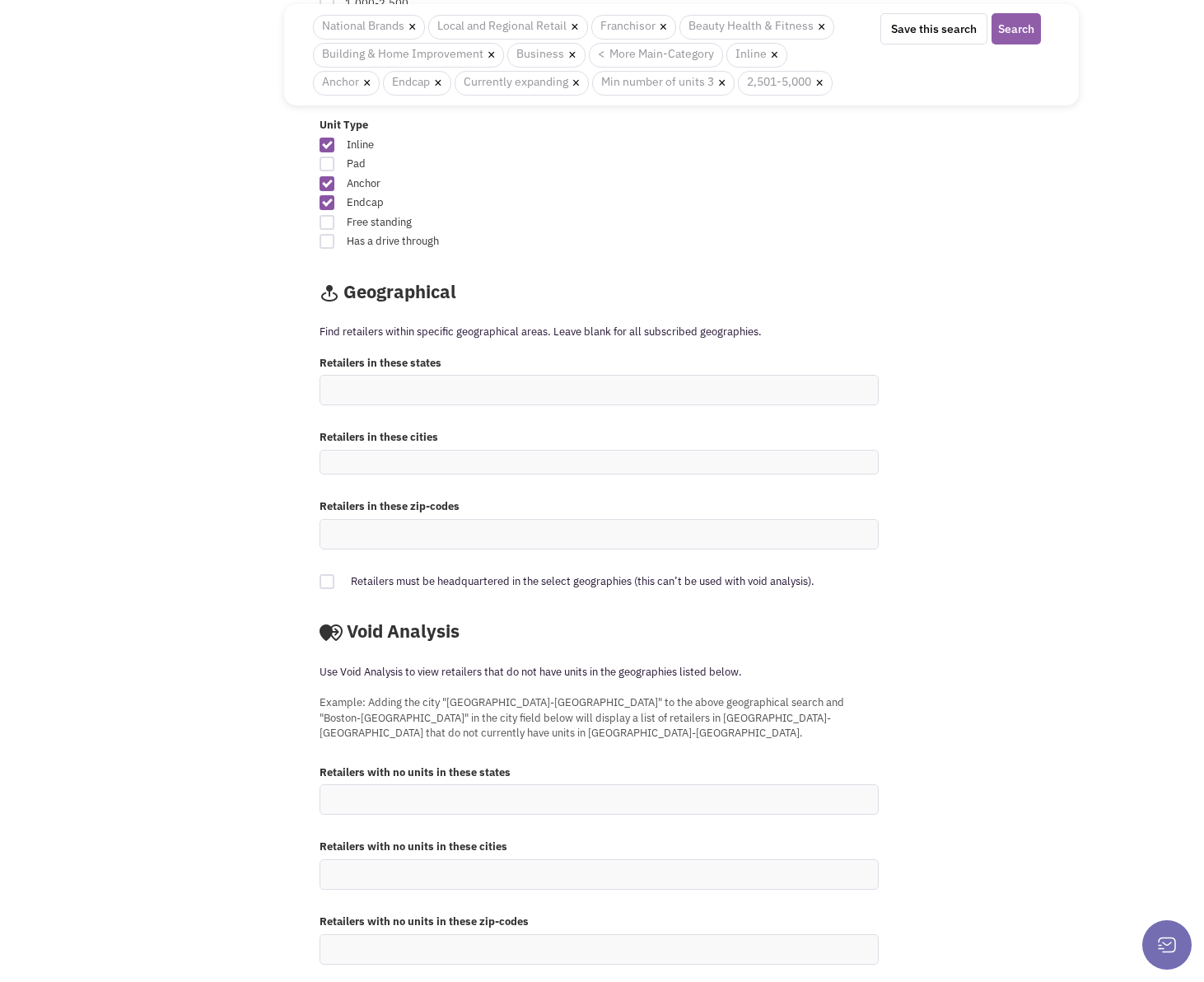
click at [1010, 38] on button "Search" at bounding box center [1016, 29] width 49 height 31
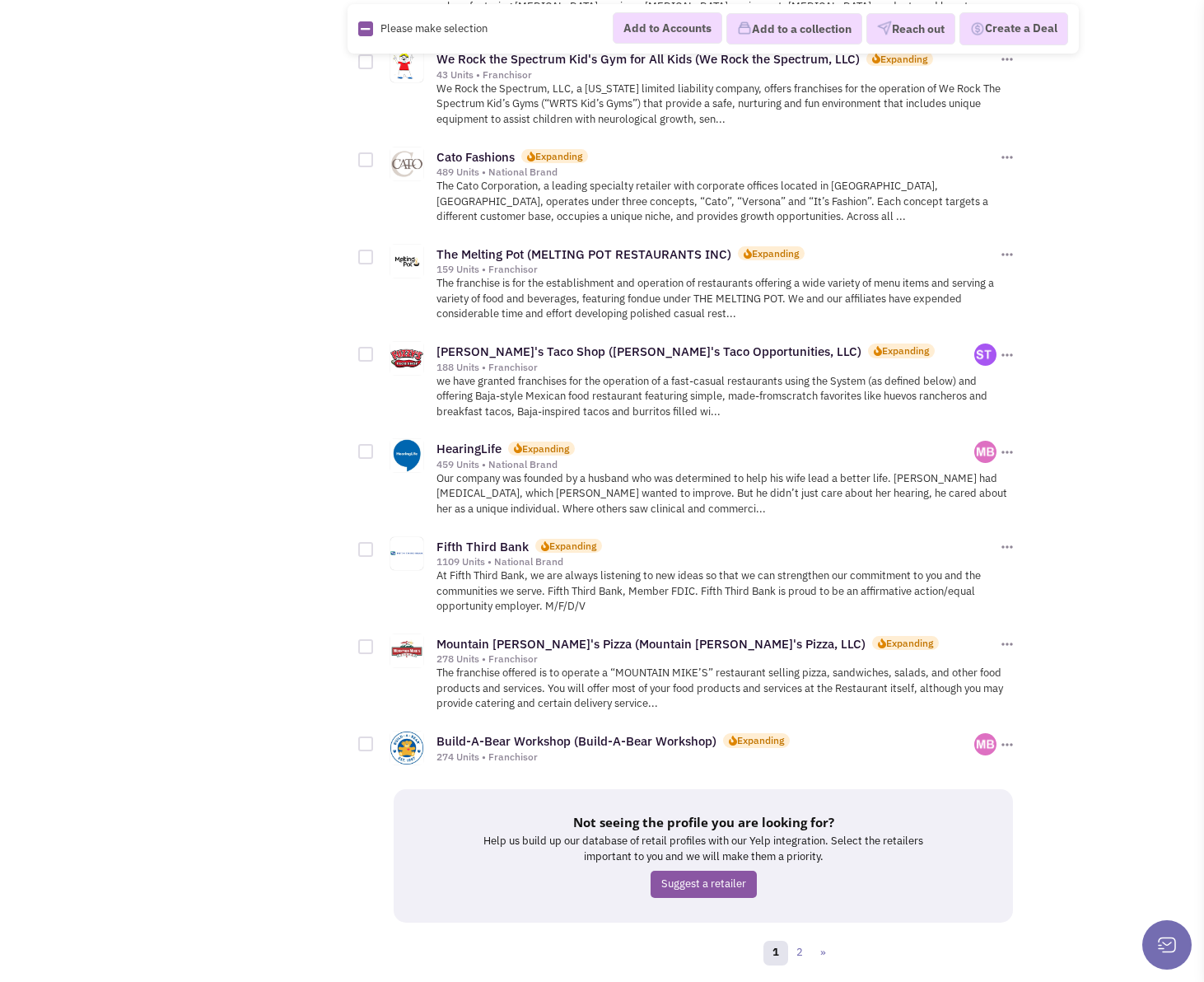
scroll to position [1730, 0]
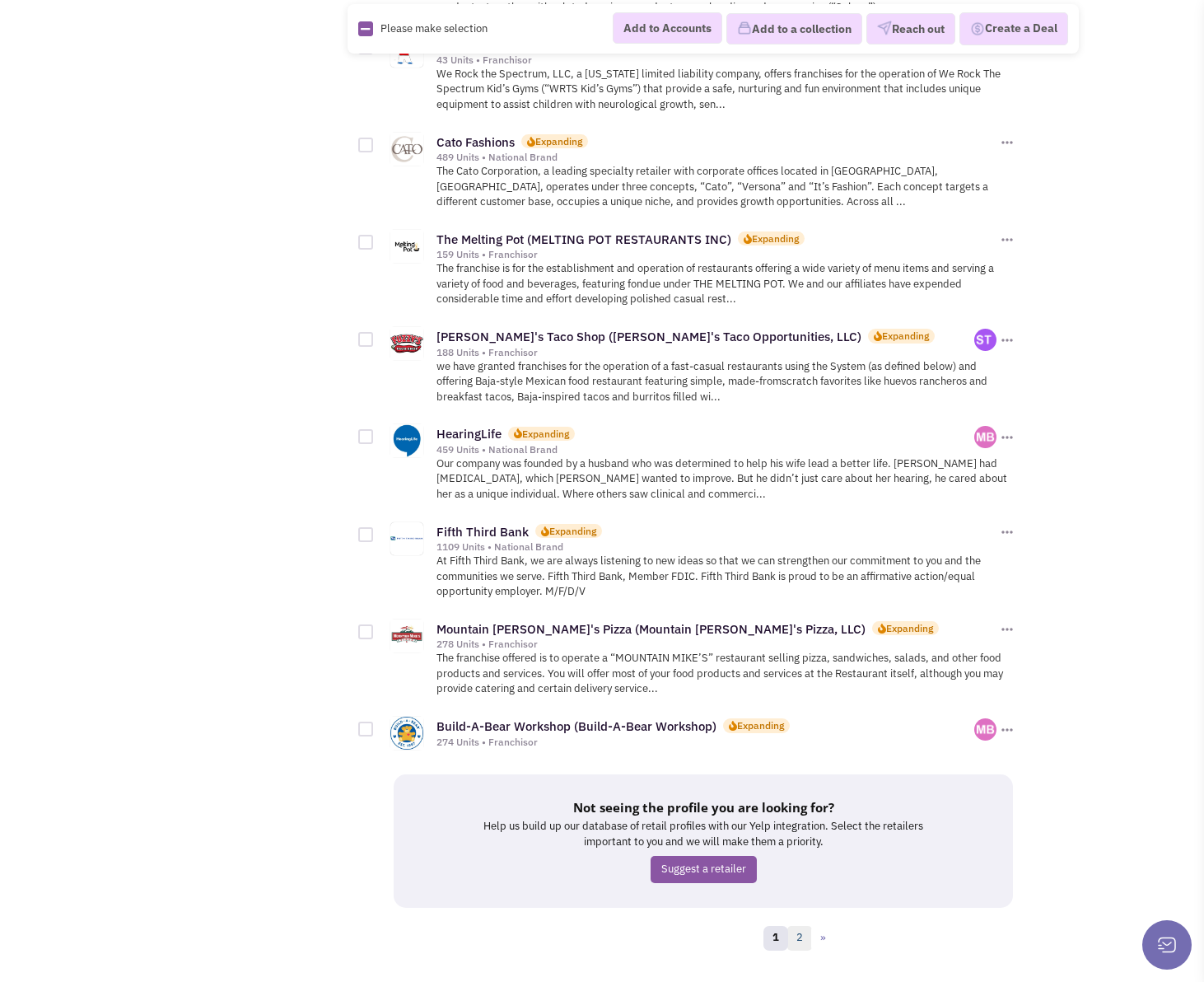
click at [807, 929] on link "2" at bounding box center [799, 938] width 25 height 25
